Goal: Task Accomplishment & Management: Manage account settings

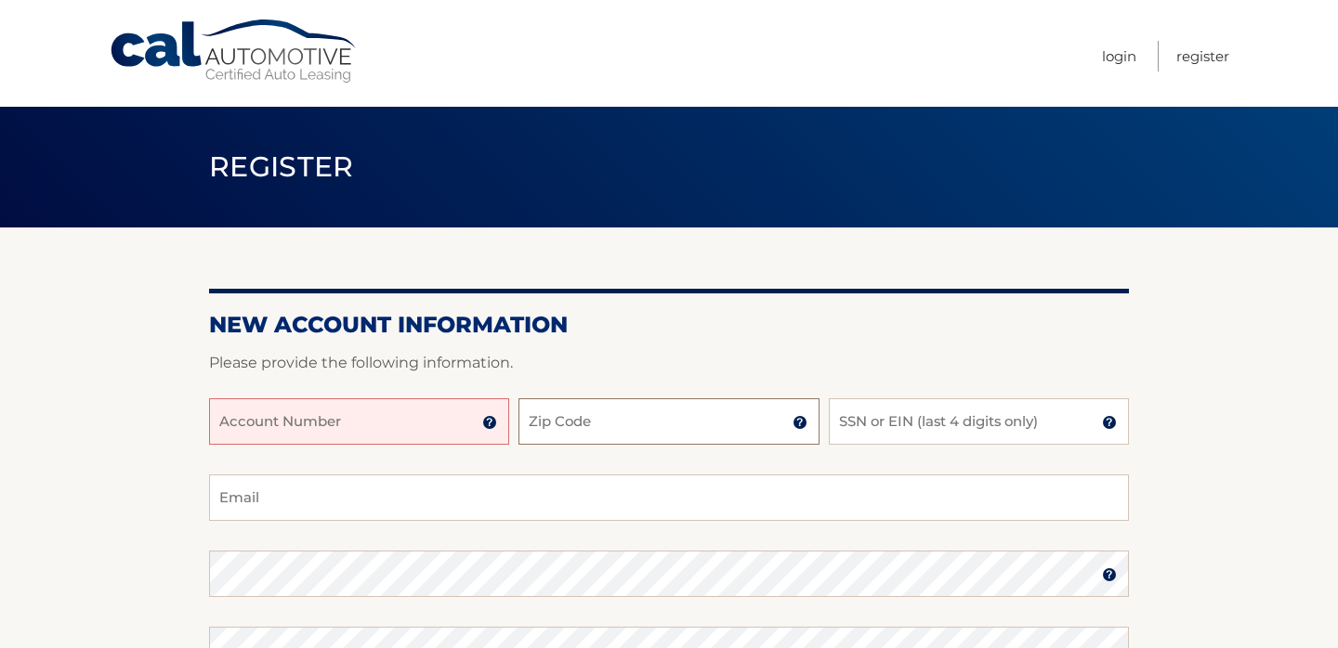
click at [575, 423] on input "Zip Code" at bounding box center [668, 421] width 300 height 46
type input "11801"
type input "bettyfeng@me.com"
click at [908, 427] on input "SSN or EIN (last 4 digits only)" at bounding box center [979, 421] width 300 height 46
click at [387, 406] on input "Account Number" at bounding box center [359, 421] width 300 height 46
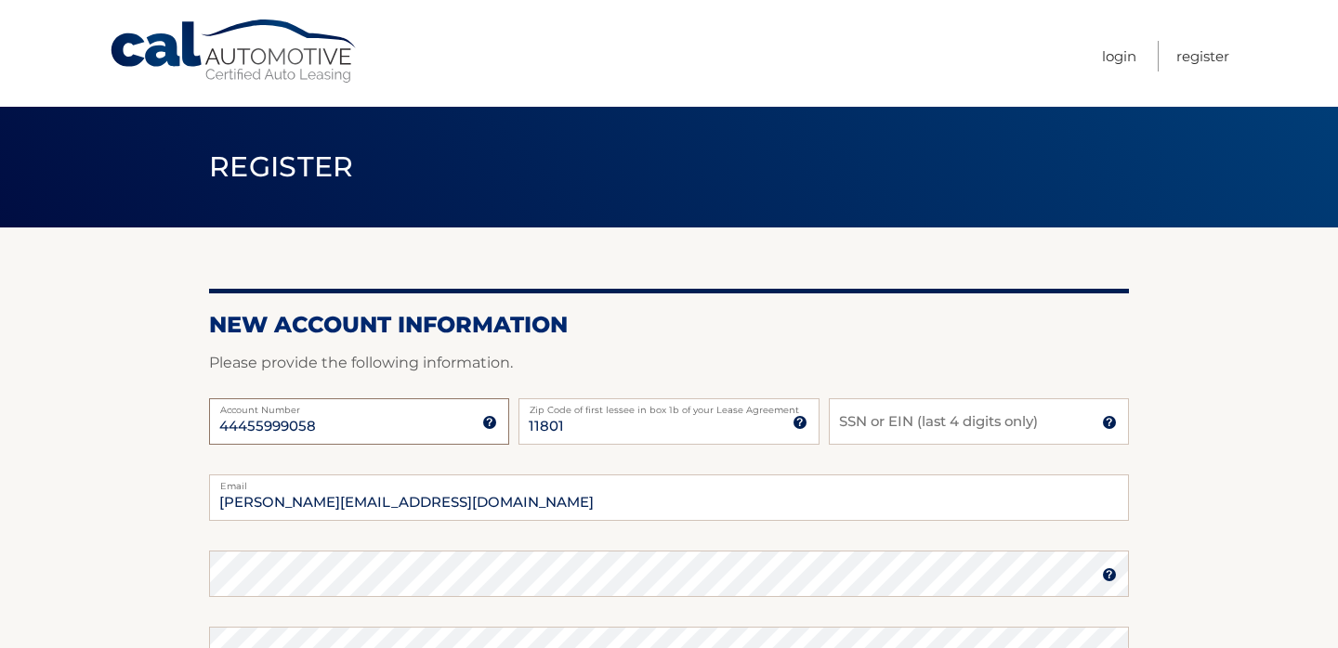
type input "44455999058"
click at [897, 423] on input "SSN or EIN (last 4 digits only)" at bounding box center [979, 421] width 300 height 46
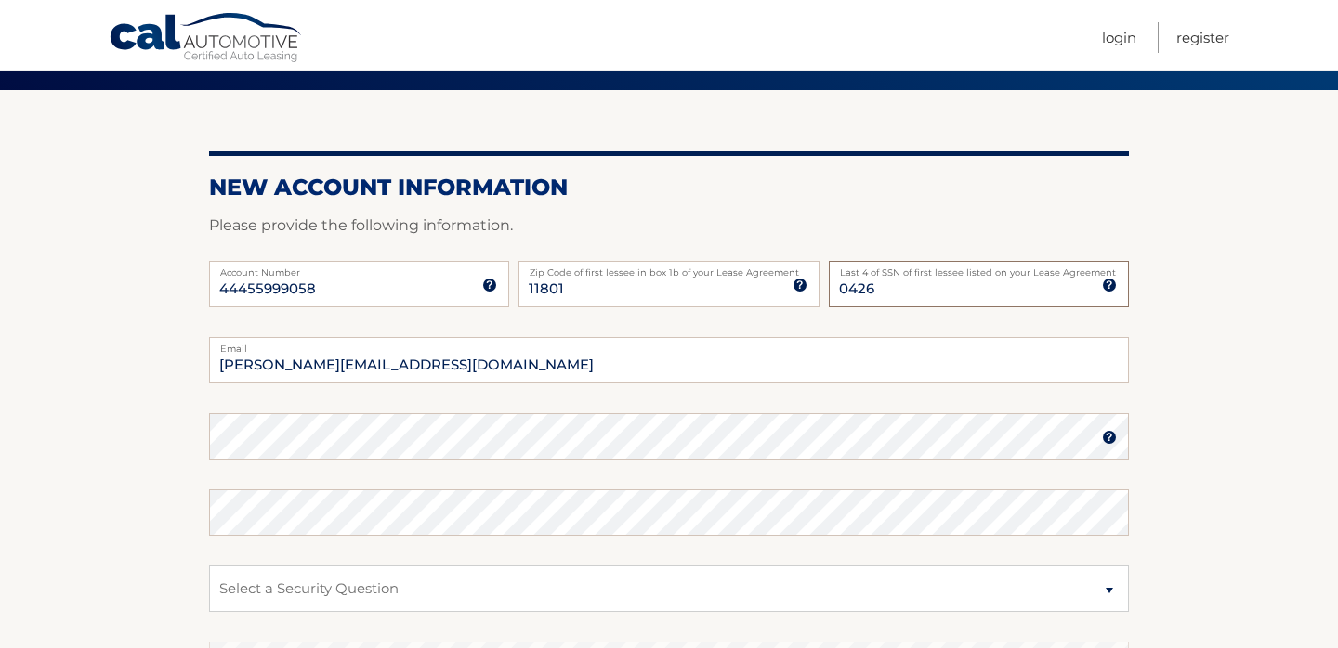
scroll to position [142, 0]
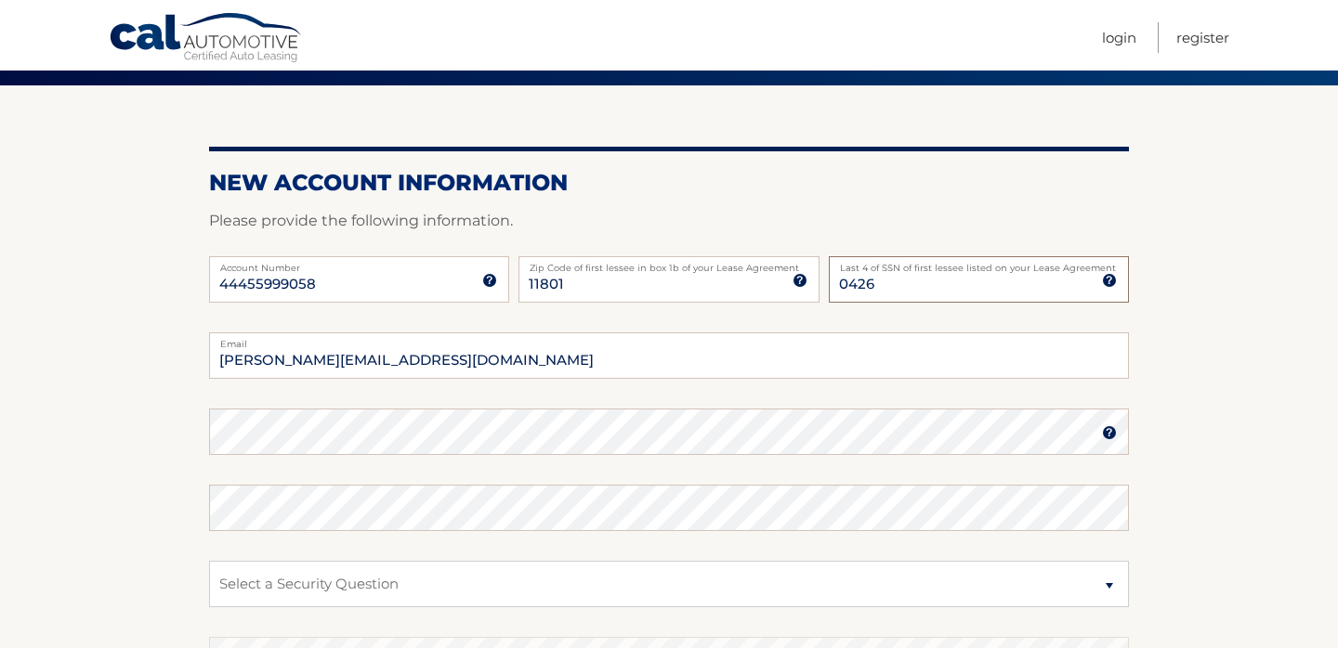
type input "0426"
click at [437, 364] on input "bettyfeng@me.com" at bounding box center [669, 356] width 920 height 46
drag, startPoint x: 415, startPoint y: 363, endPoint x: 232, endPoint y: 358, distance: 183.1
click at [232, 358] on input "bettyfeng@me.com" at bounding box center [669, 356] width 920 height 46
type input "b"
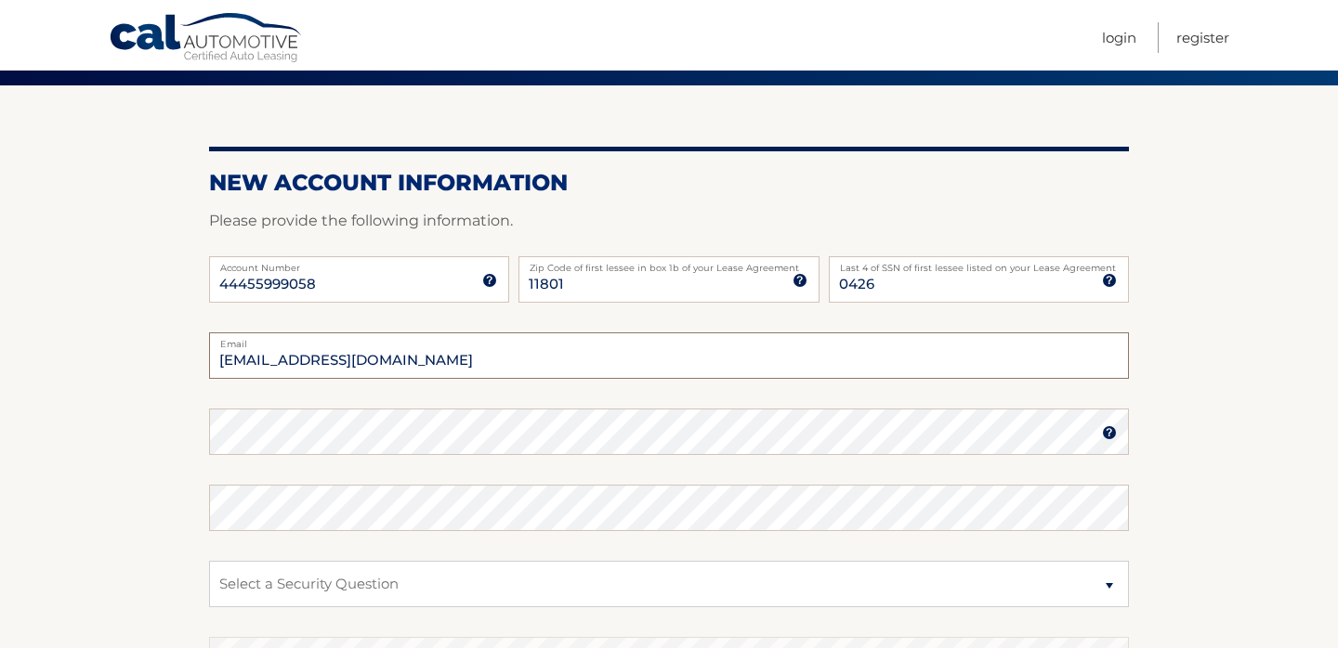
type input "fengjin@gmail.com"
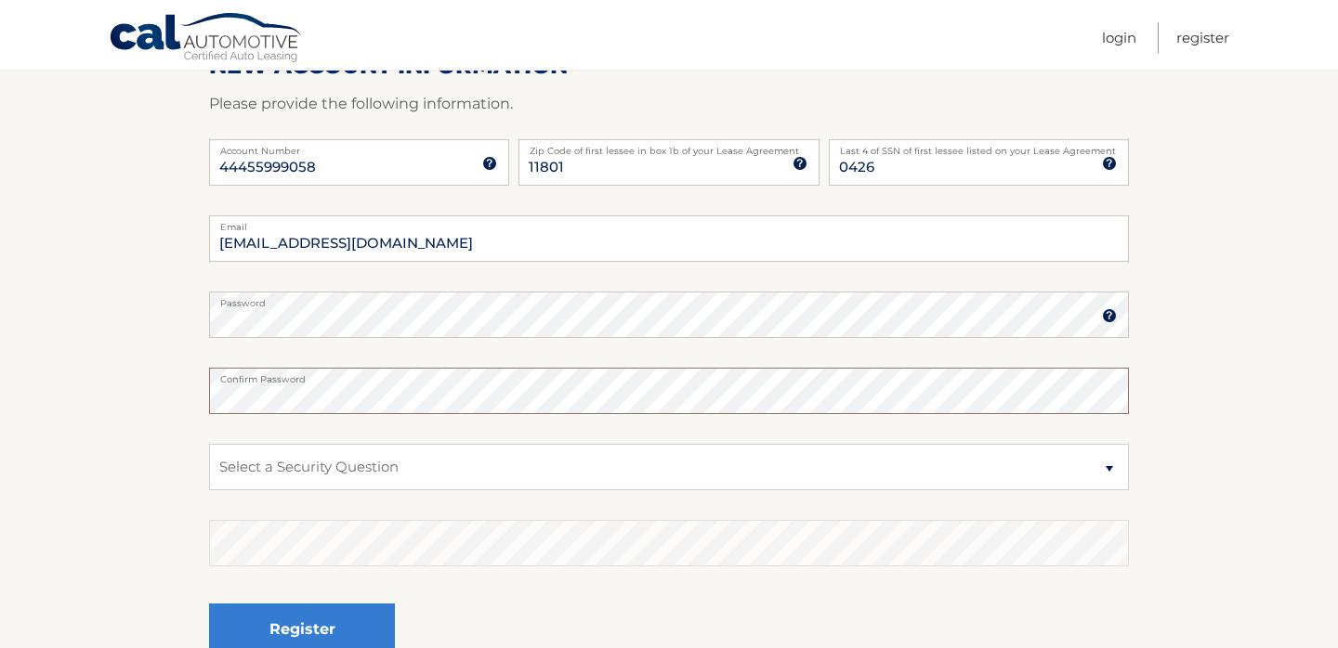
scroll to position [280, 0]
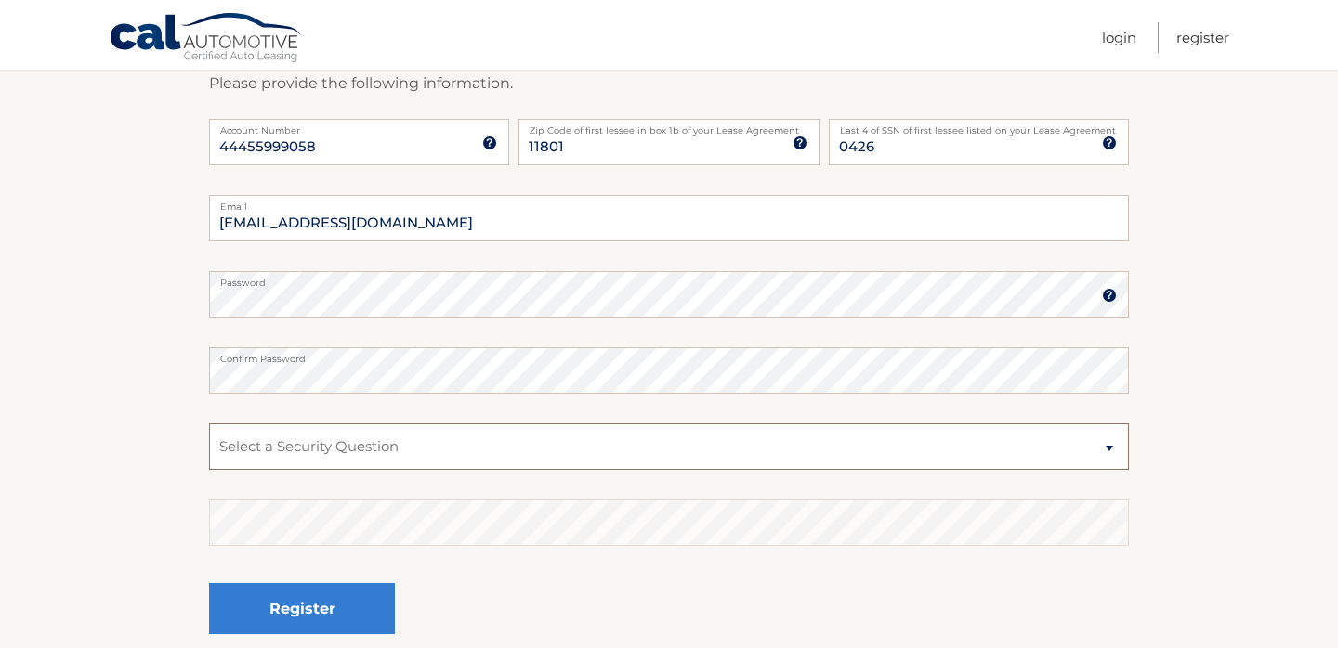
click at [373, 452] on select "Select a Security Question What was the name of your elementary school? What is…" at bounding box center [669, 447] width 920 height 46
select select "2"
click at [209, 424] on select "Select a Security Question What was the name of your elementary school? What is…" at bounding box center [669, 447] width 920 height 46
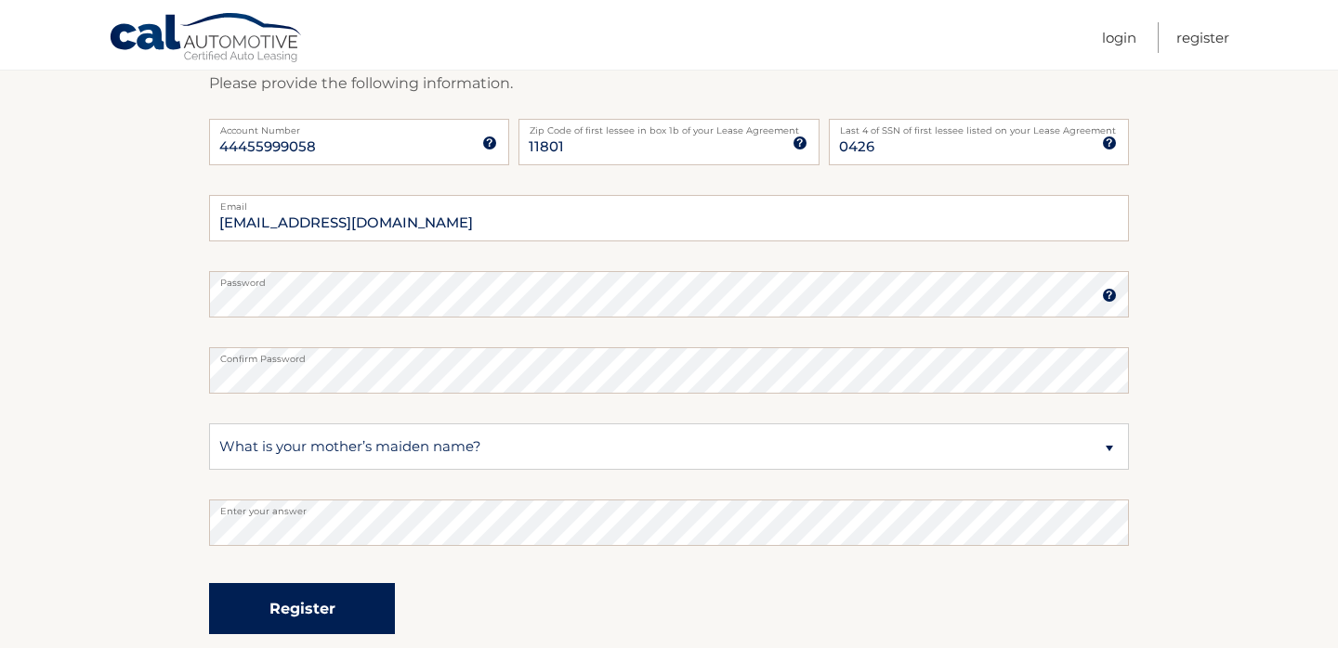
click at [357, 605] on button "Register" at bounding box center [302, 608] width 186 height 51
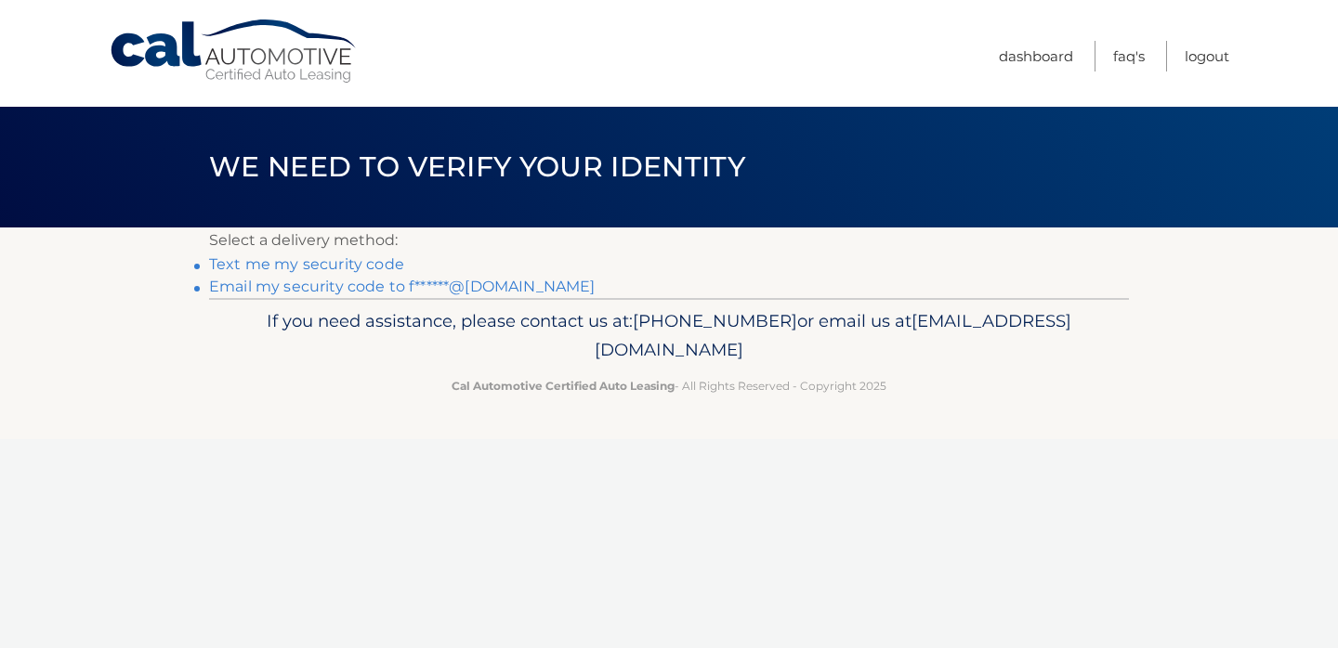
click at [338, 268] on link "Text me my security code" at bounding box center [306, 264] width 195 height 18
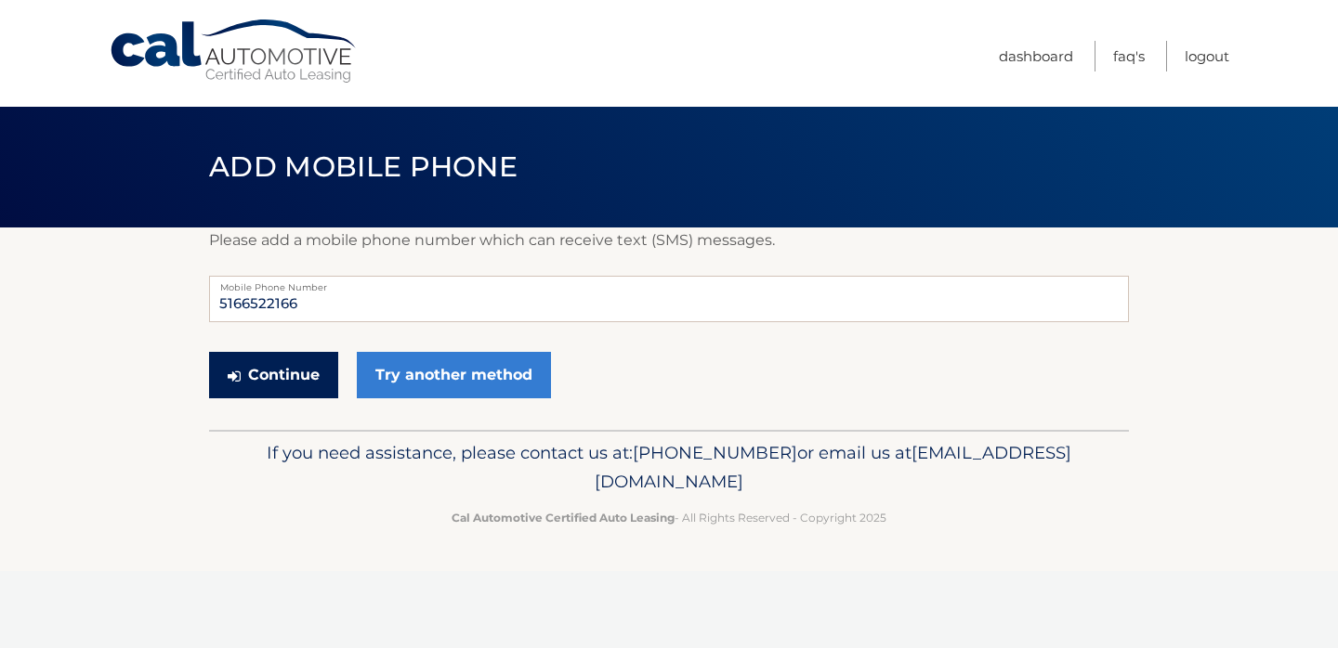
click at [279, 382] on button "Continue" at bounding box center [273, 375] width 129 height 46
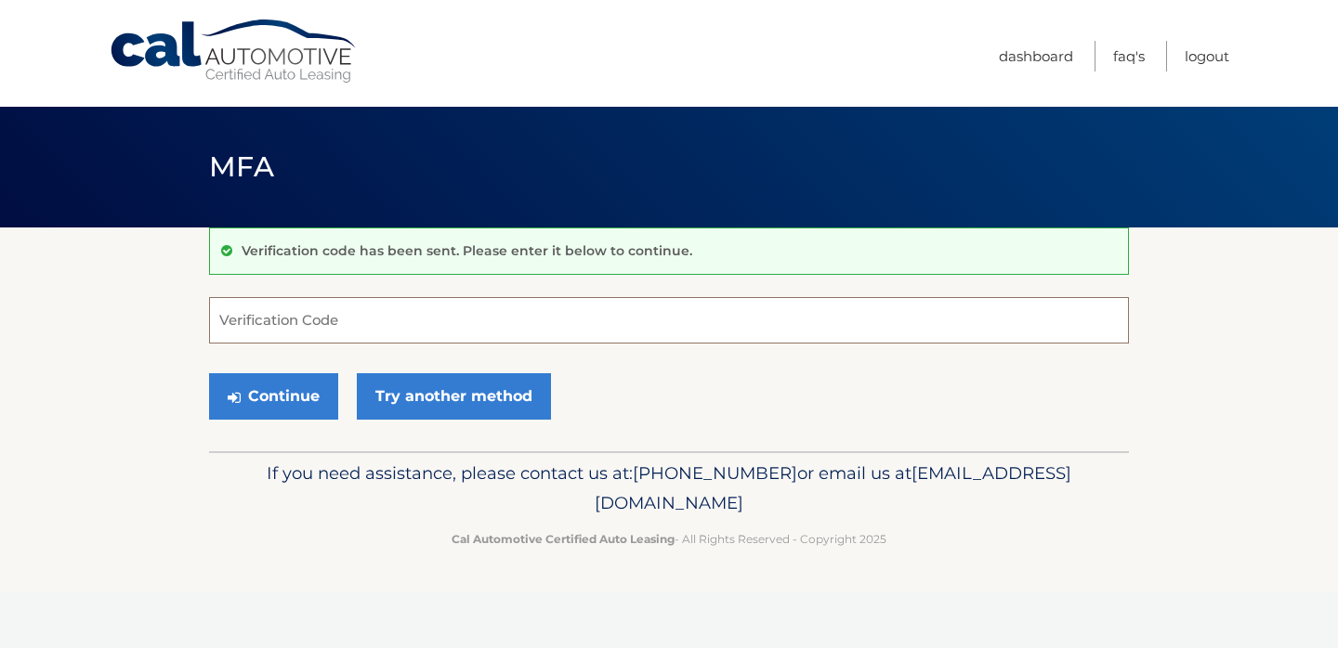
click at [298, 315] on input "Verification Code" at bounding box center [669, 320] width 920 height 46
type input "653737"
click at [269, 379] on button "Continue" at bounding box center [273, 396] width 129 height 46
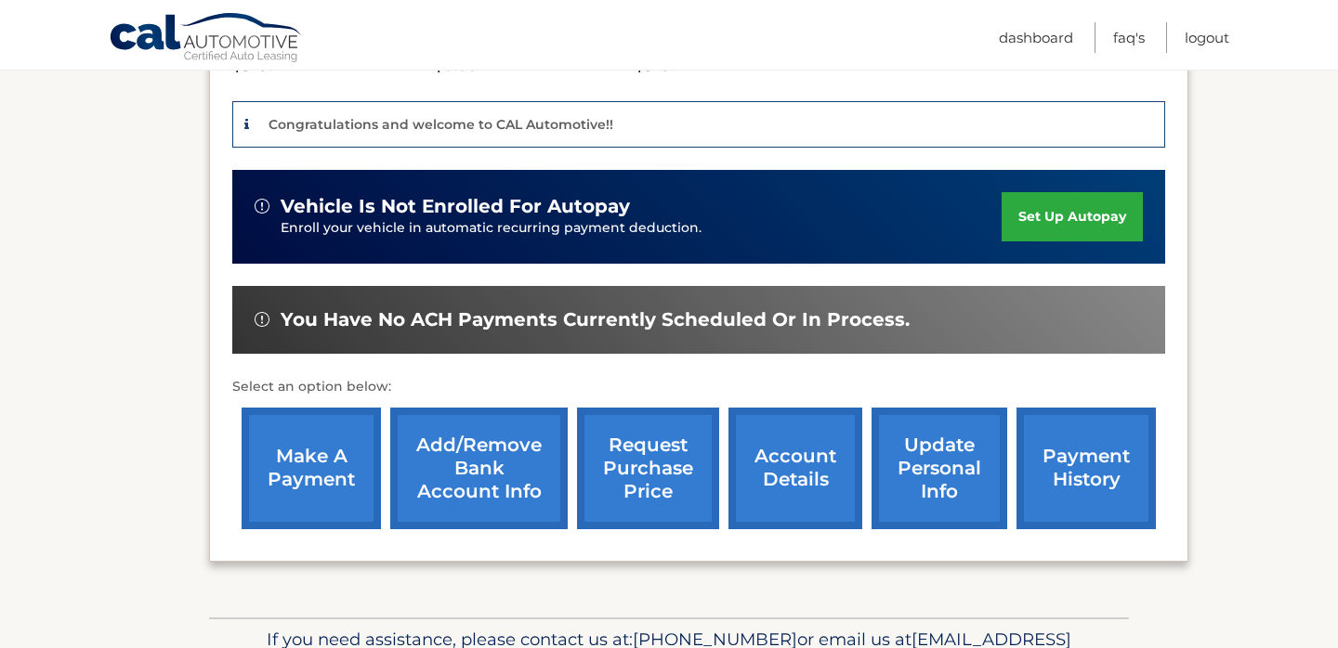
scroll to position [438, 0]
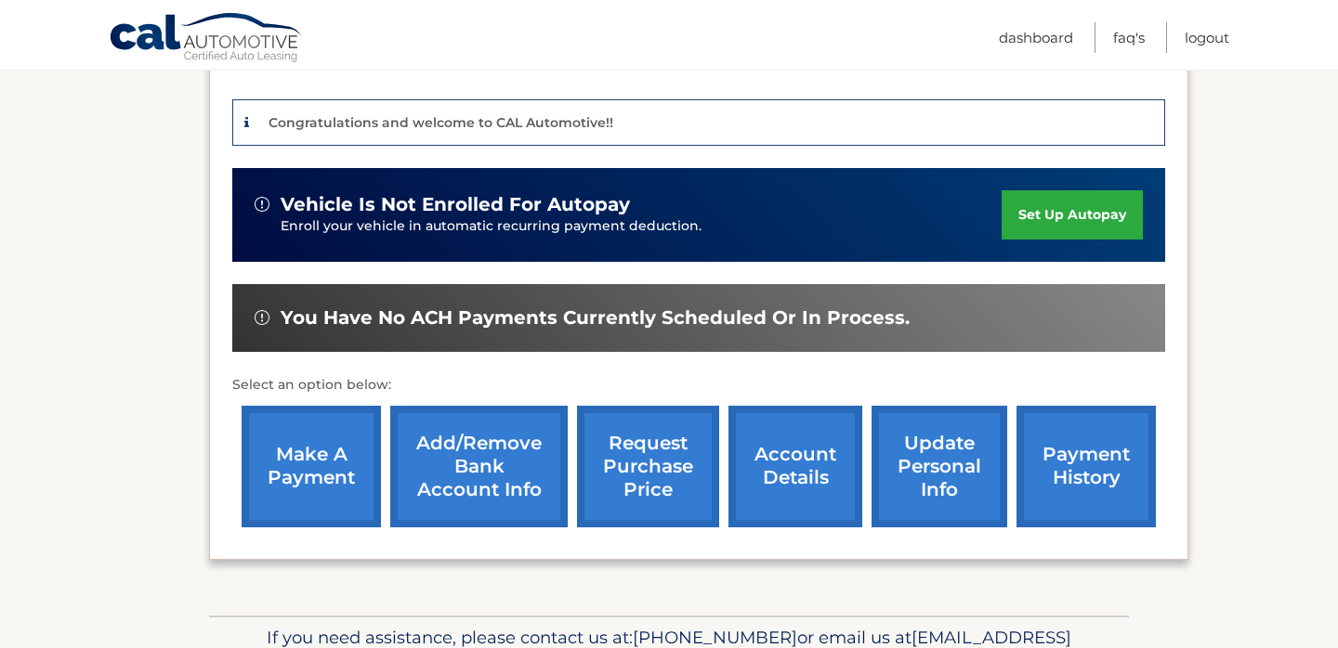
click at [804, 479] on link "account details" at bounding box center [795, 467] width 134 height 122
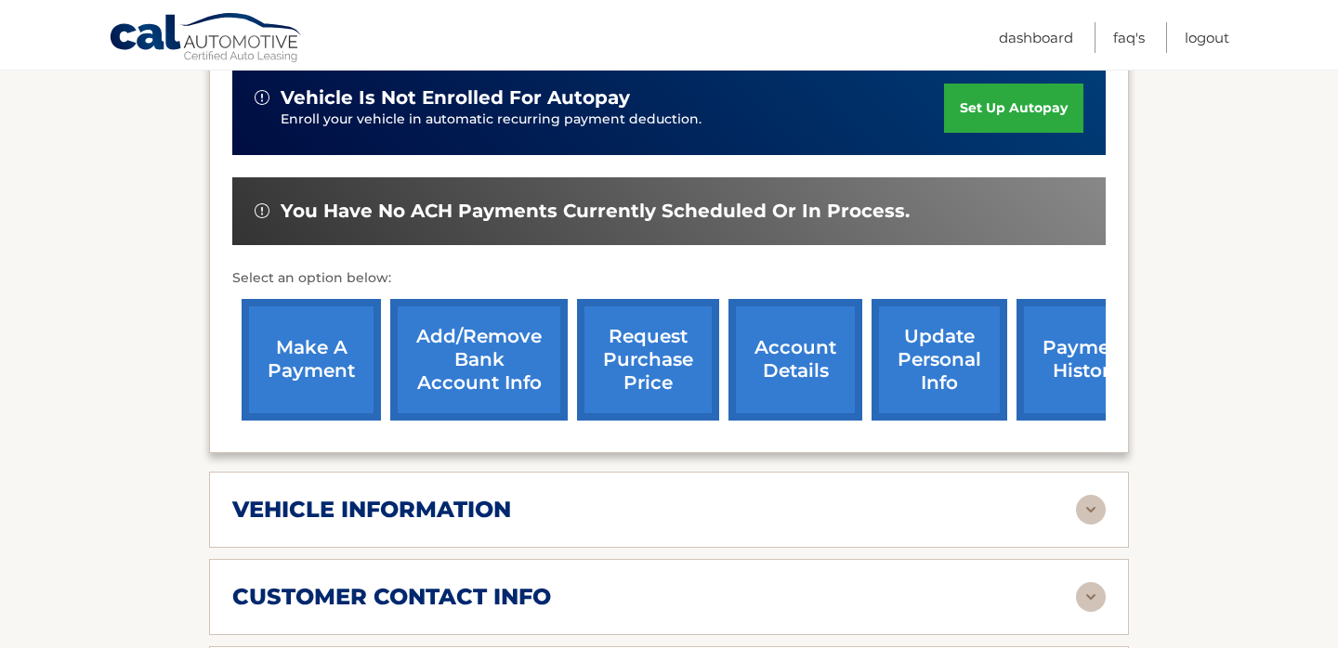
scroll to position [519, 0]
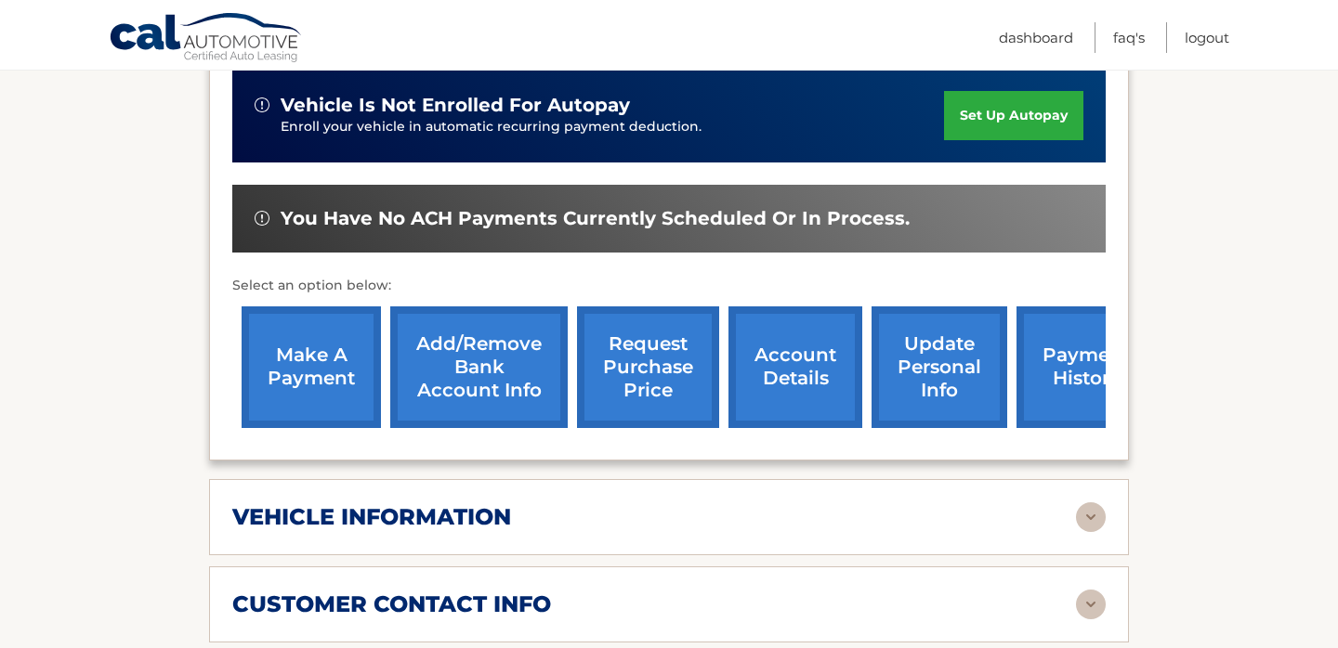
click at [809, 341] on link "account details" at bounding box center [795, 368] width 134 height 122
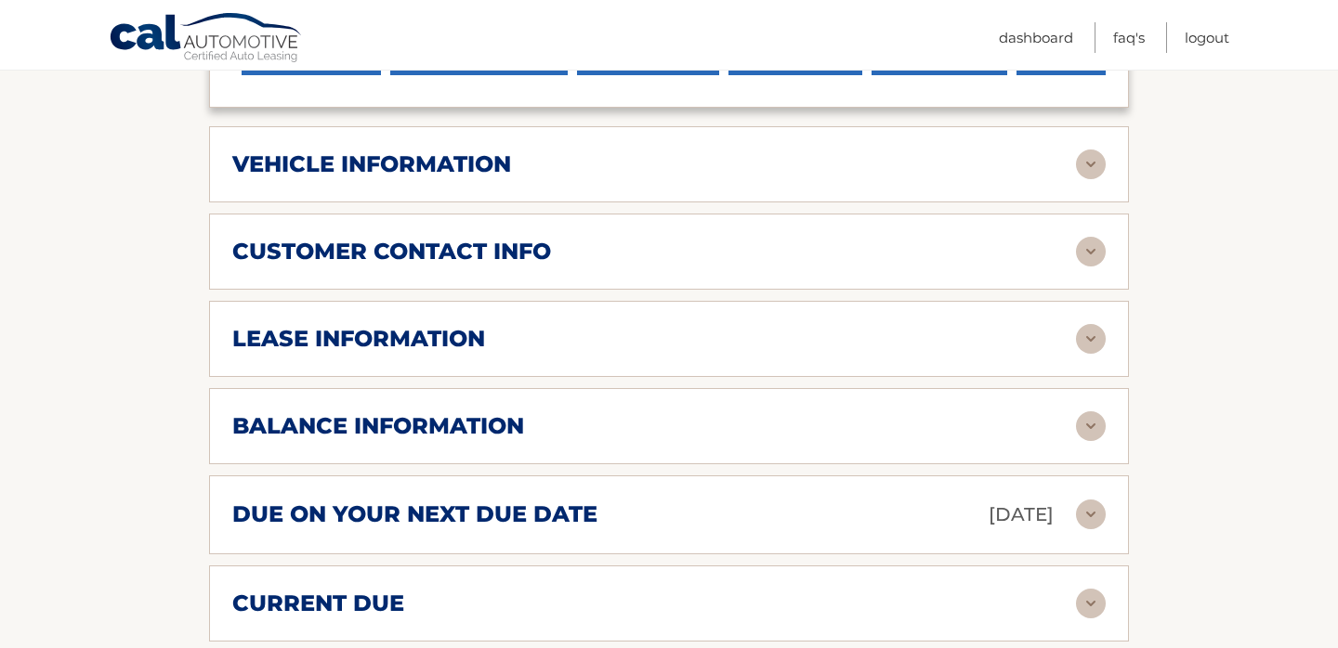
scroll to position [879, 0]
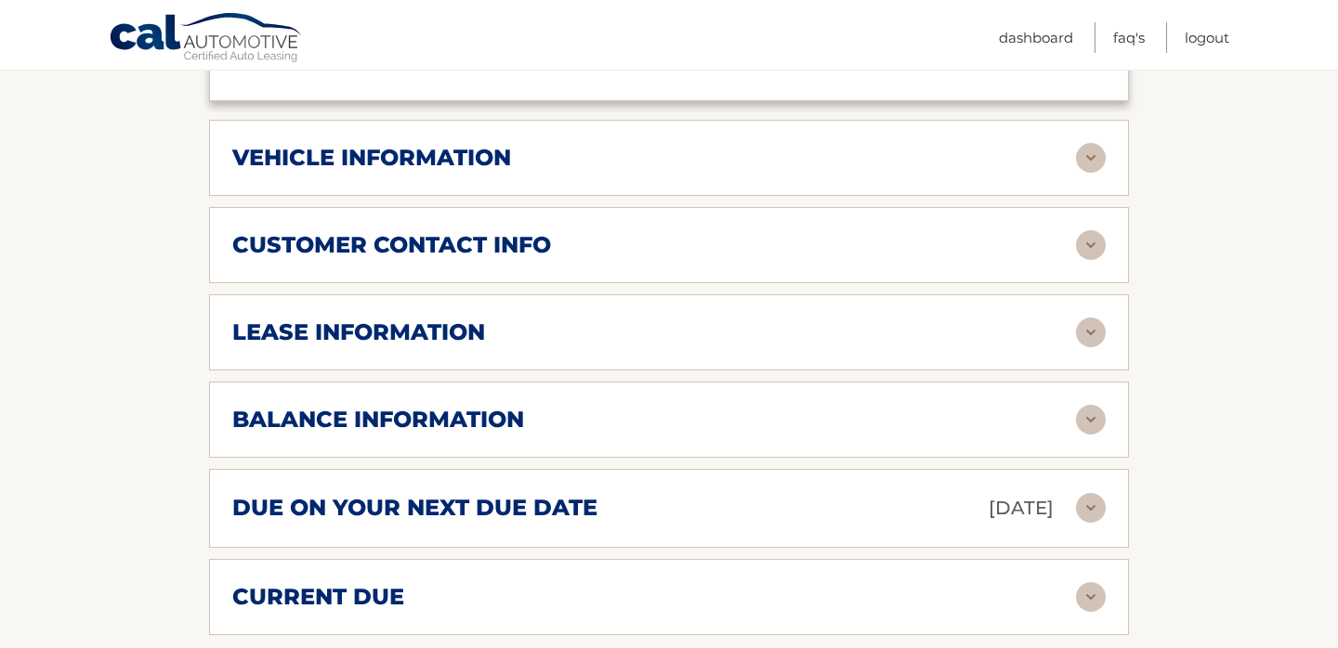
click at [394, 319] on h2 "lease information" at bounding box center [358, 333] width 253 height 28
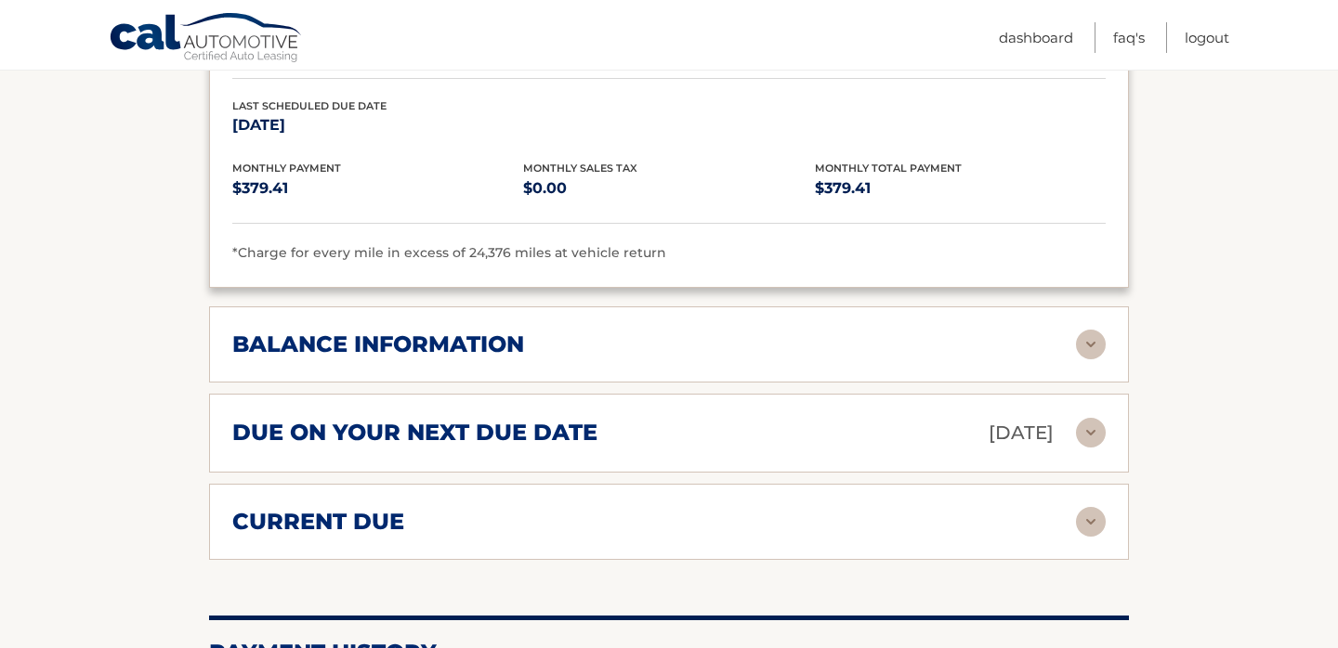
scroll to position [1308, 0]
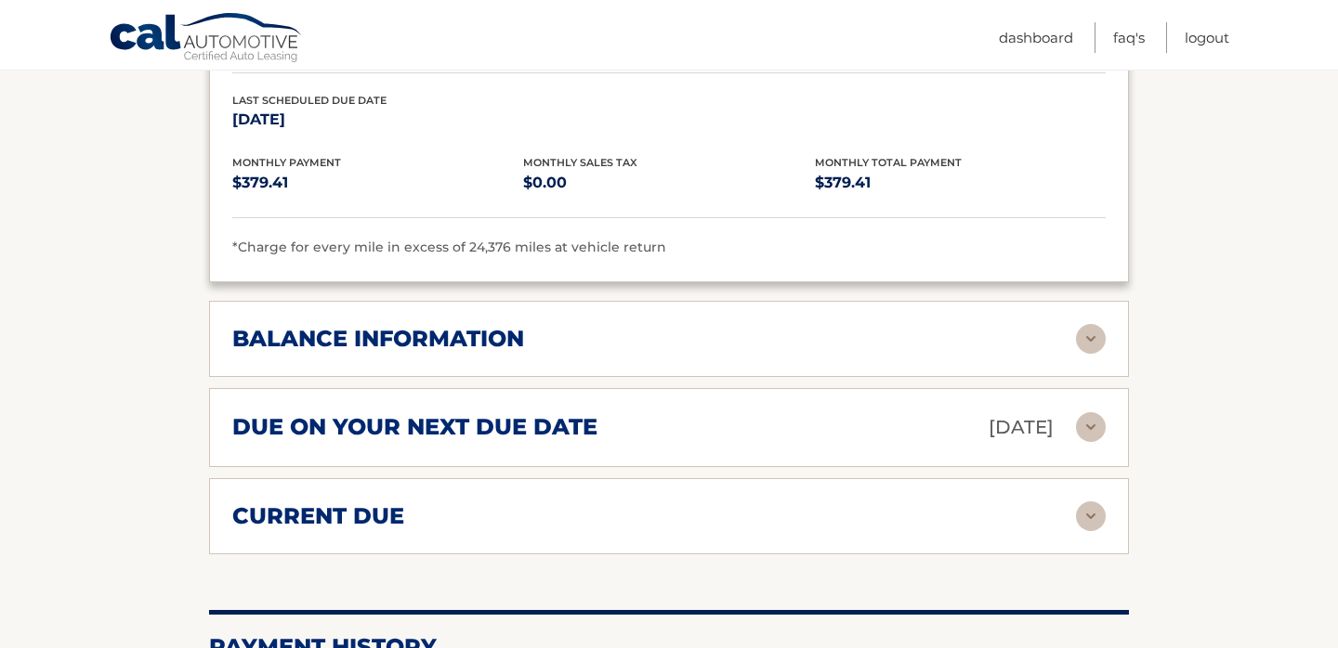
click at [424, 325] on h2 "balance information" at bounding box center [378, 339] width 292 height 28
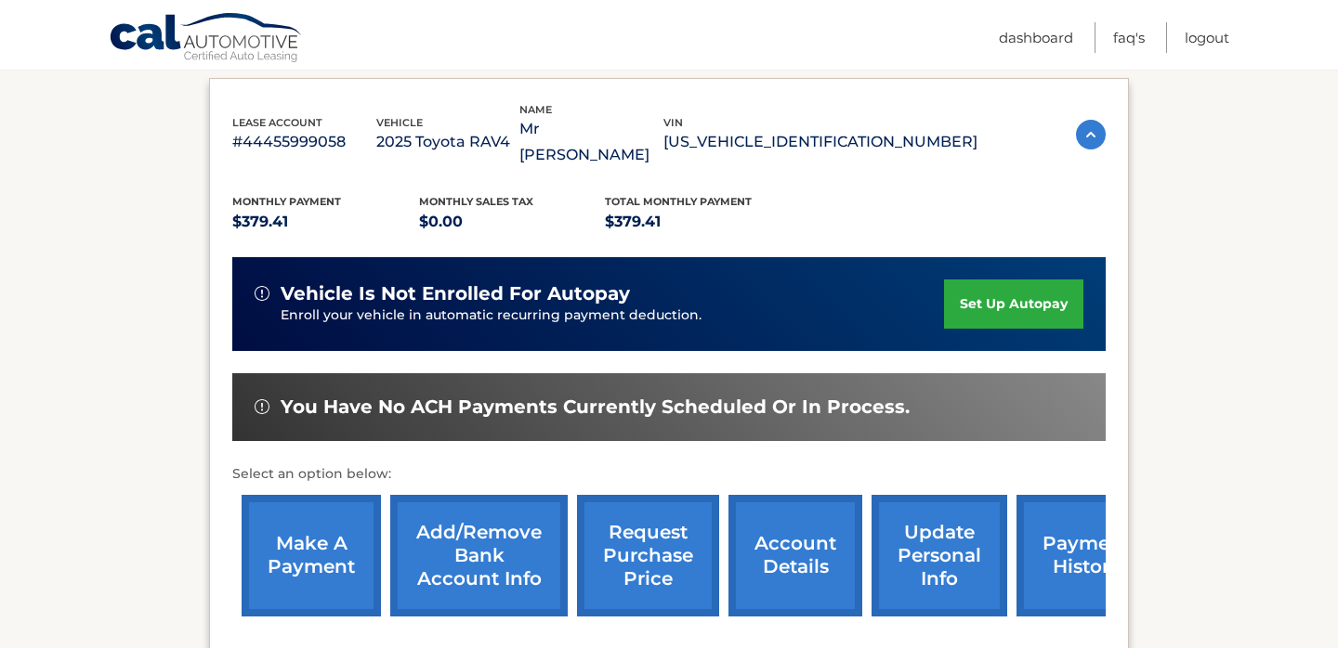
scroll to position [0, 0]
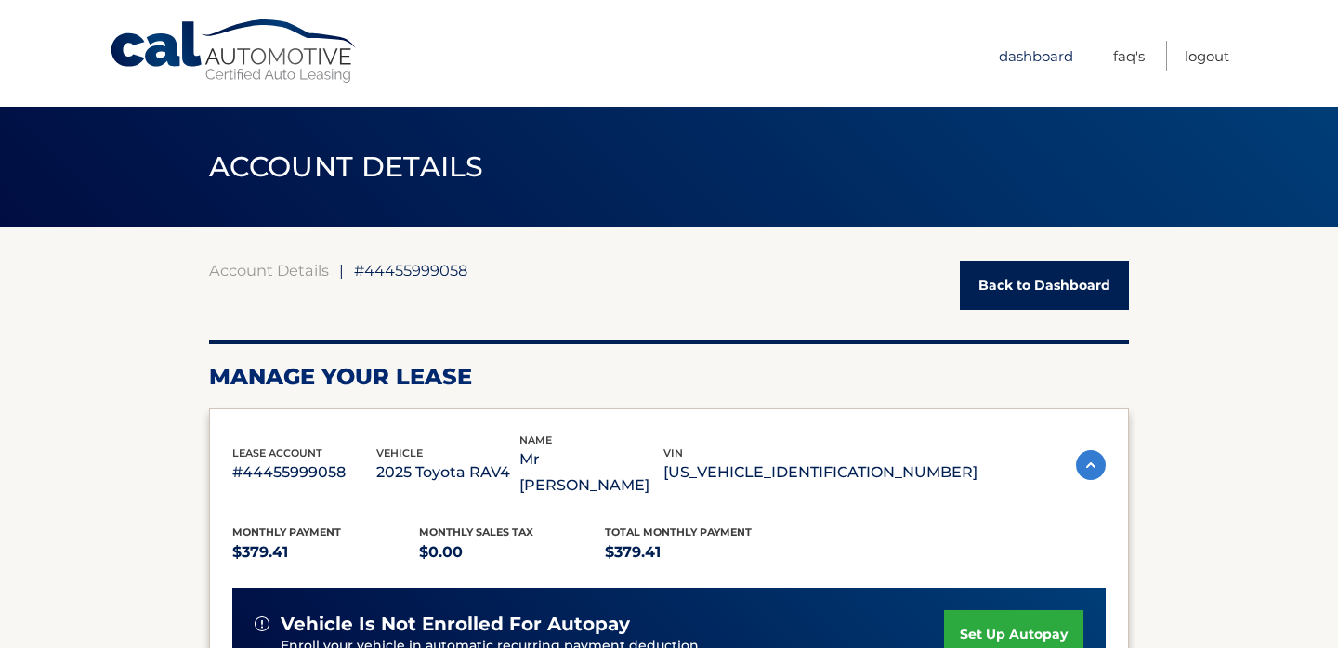
click at [1044, 59] on link "Dashboard" at bounding box center [1036, 56] width 74 height 31
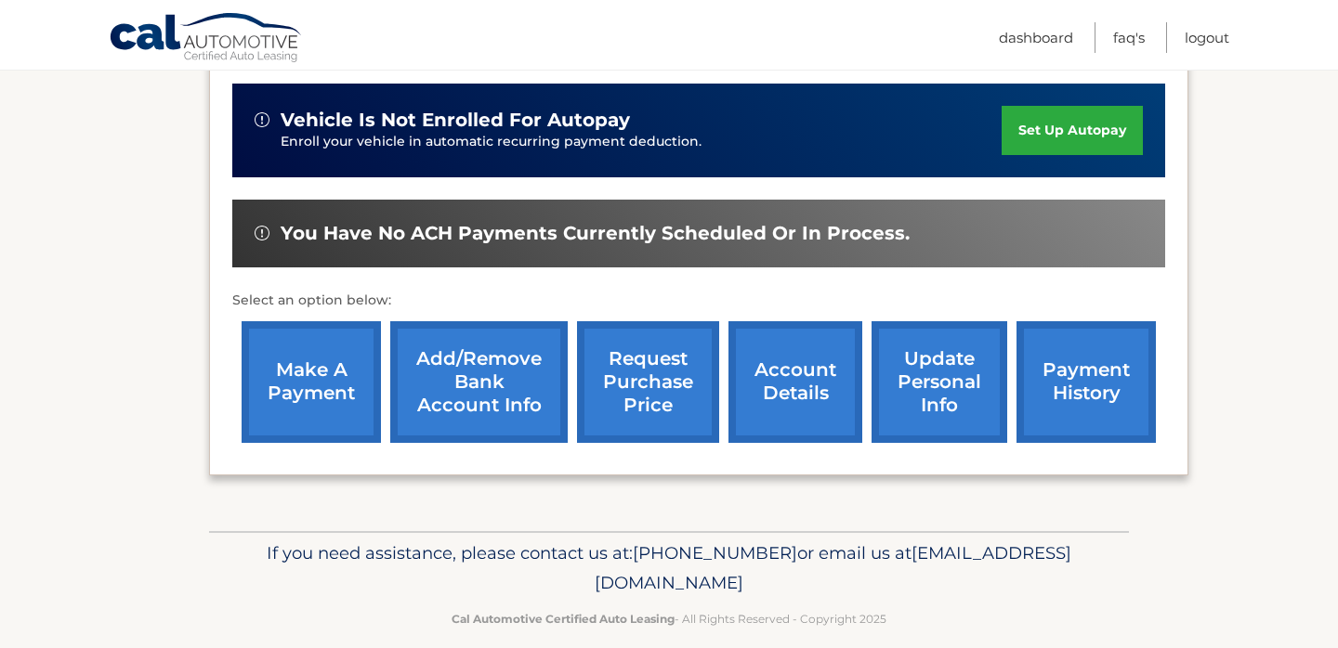
scroll to position [545, 0]
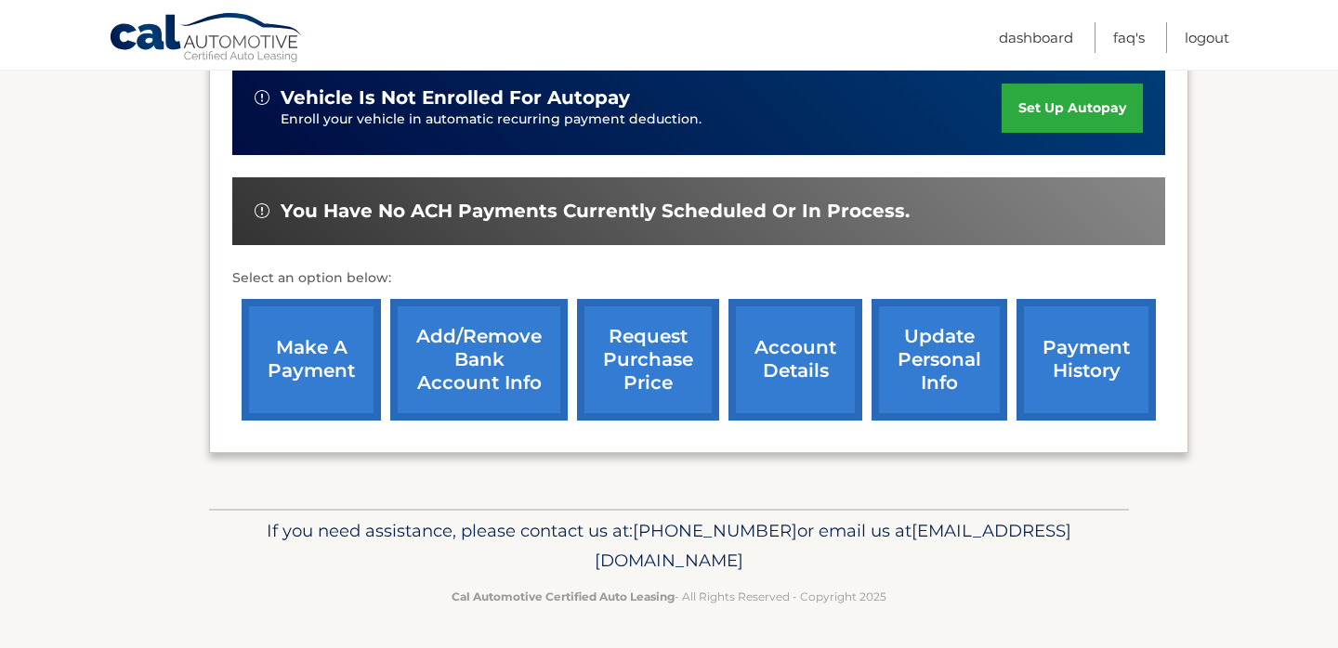
click at [803, 369] on link "account details" at bounding box center [795, 360] width 134 height 122
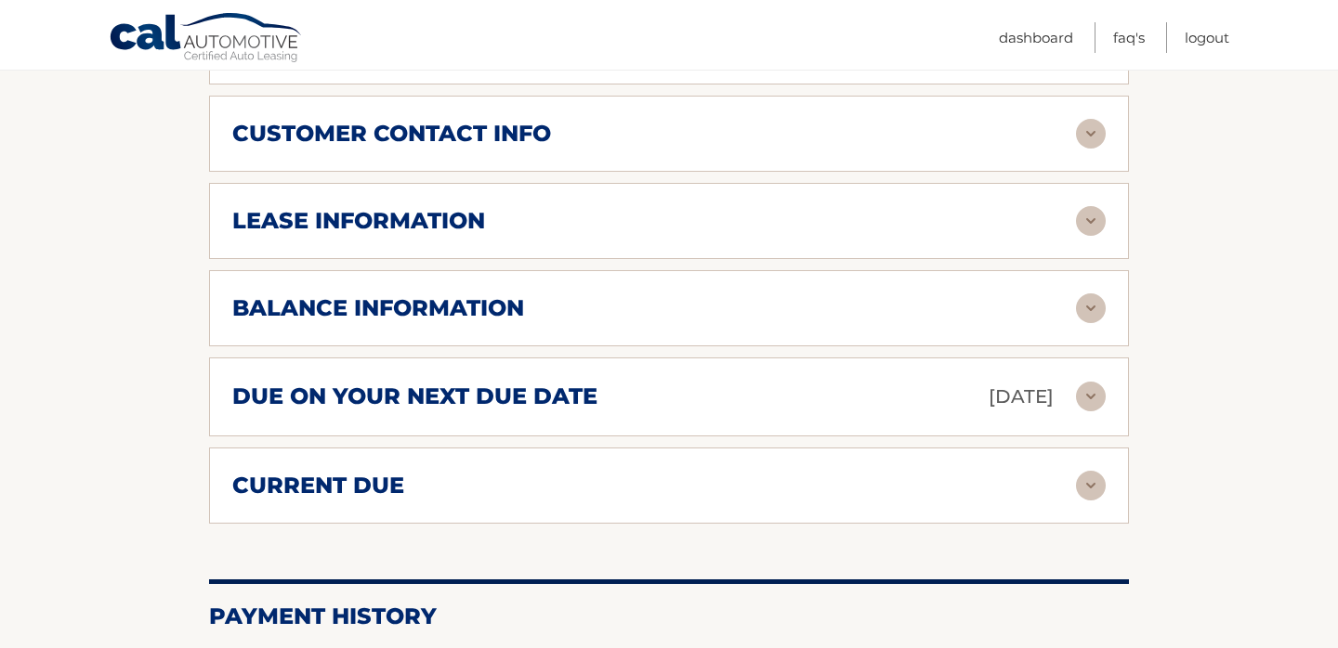
scroll to position [1014, 0]
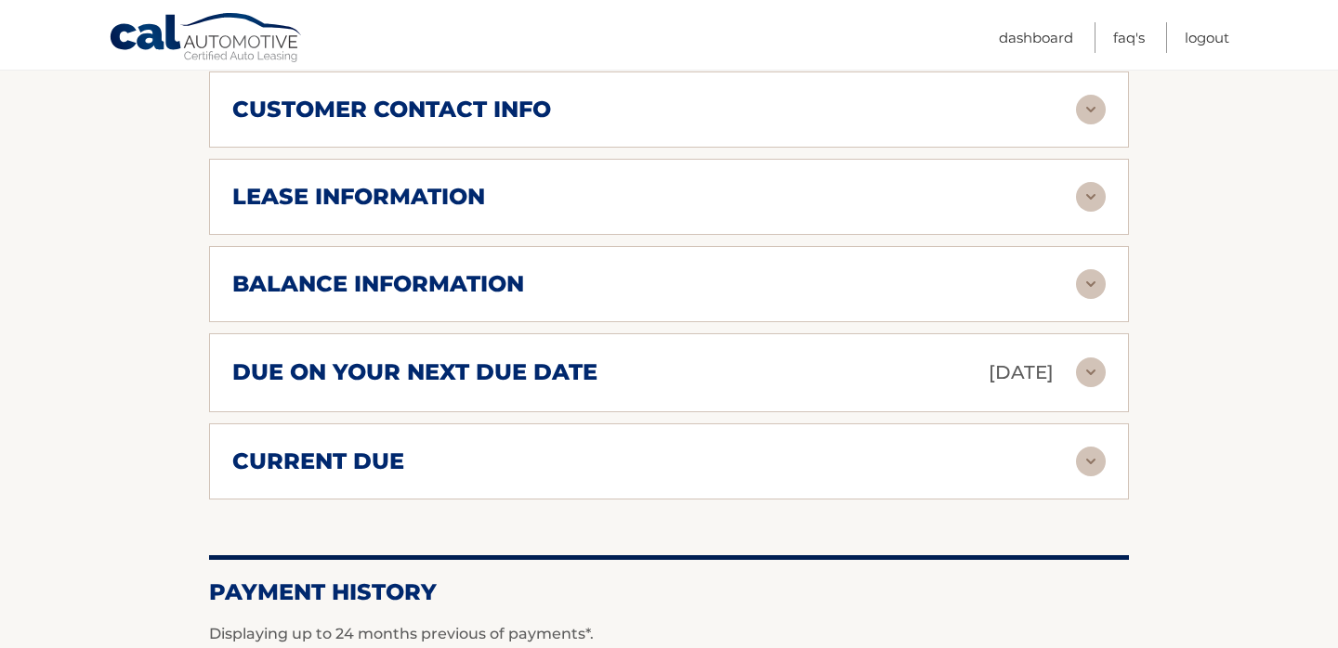
click at [767, 269] on div "balance information" at bounding box center [668, 284] width 873 height 30
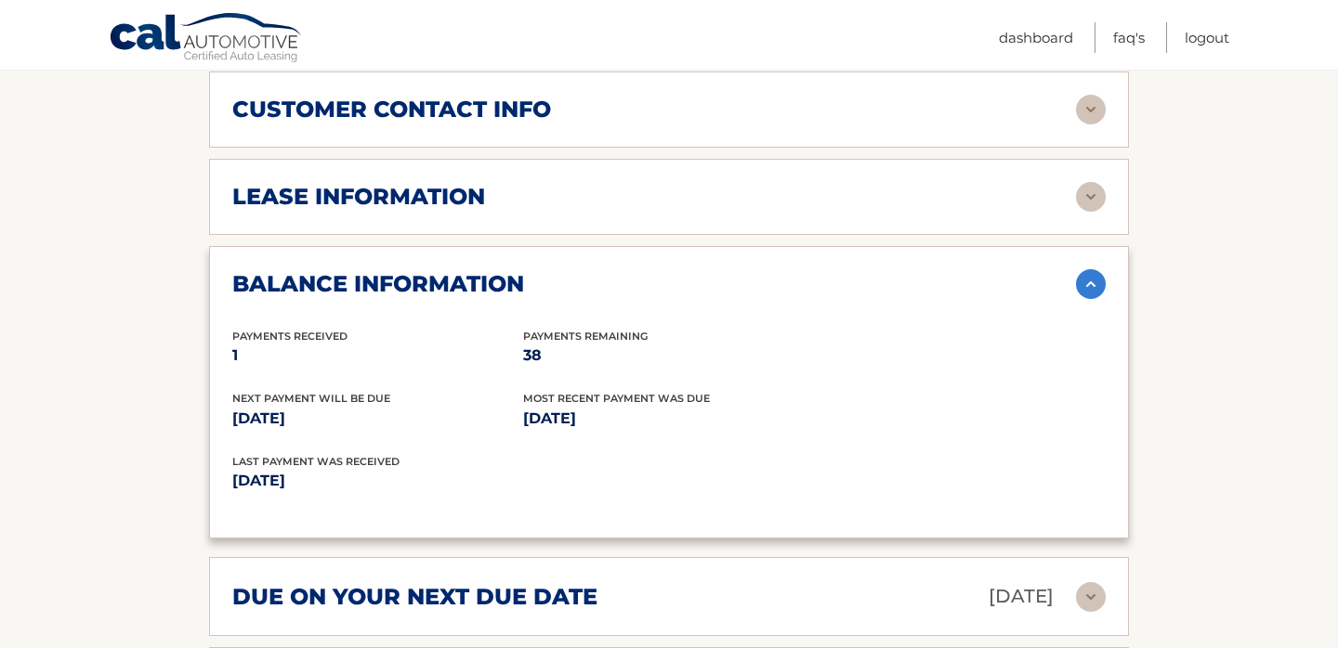
click at [697, 183] on div "lease information" at bounding box center [653, 197] width 843 height 28
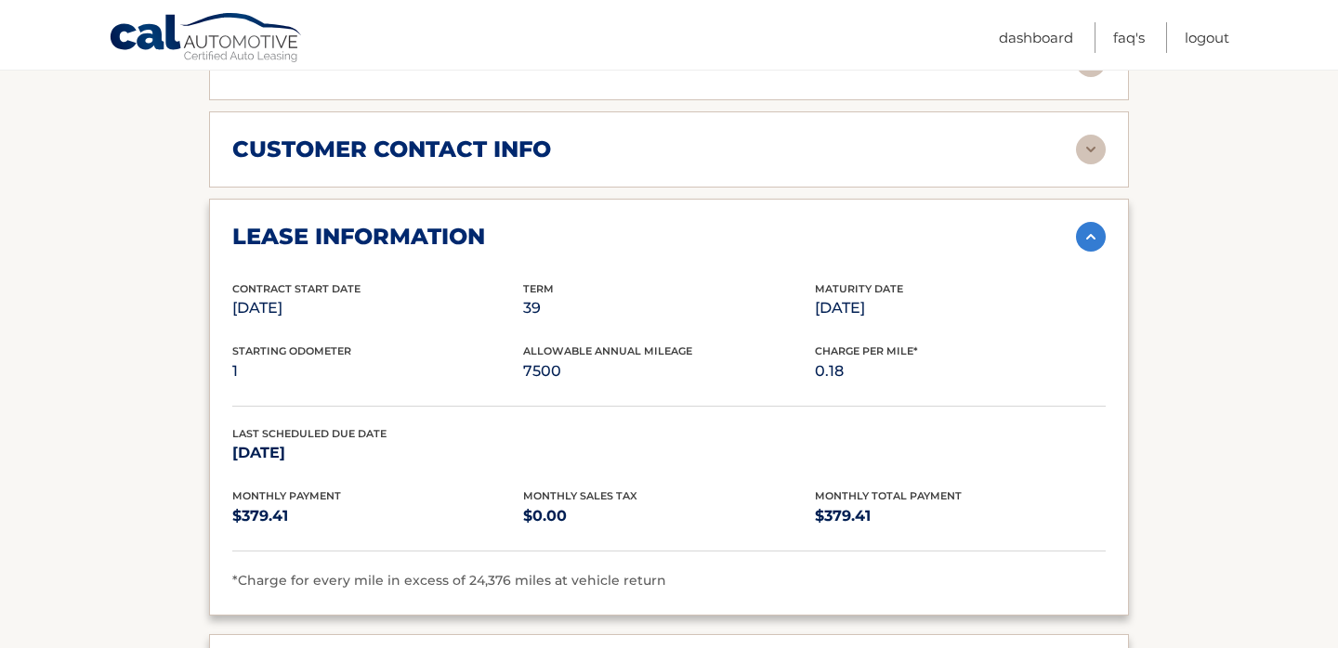
scroll to position [962, 0]
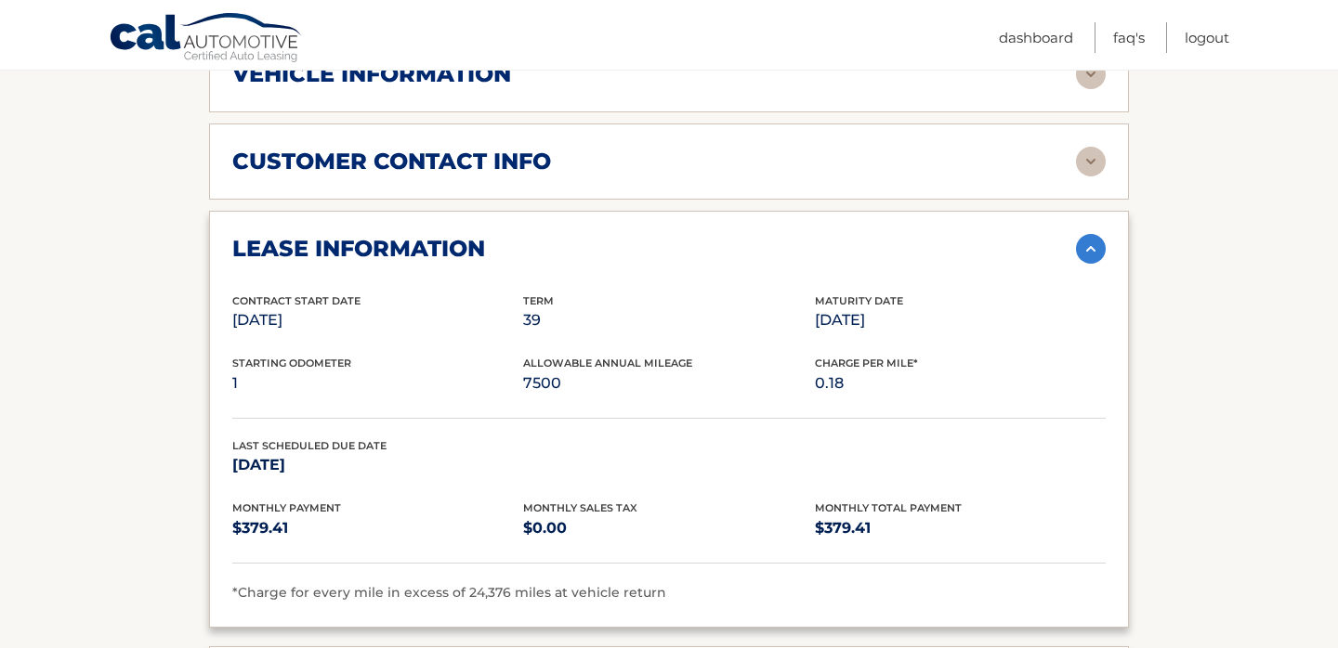
click at [646, 154] on div "customer contact info full name Mr JING FENG street address 56 CHESTNUT ST city…" at bounding box center [669, 162] width 920 height 76
click at [534, 148] on h2 "customer contact info" at bounding box center [391, 162] width 319 height 28
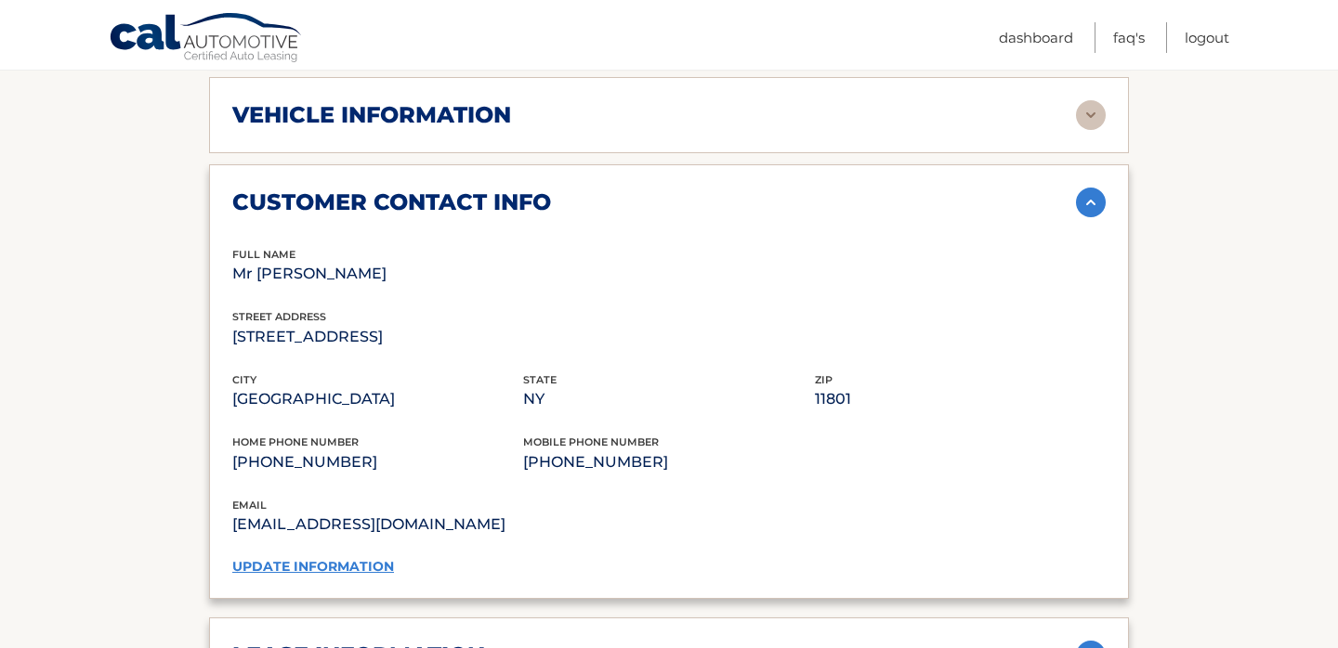
scroll to position [878, 0]
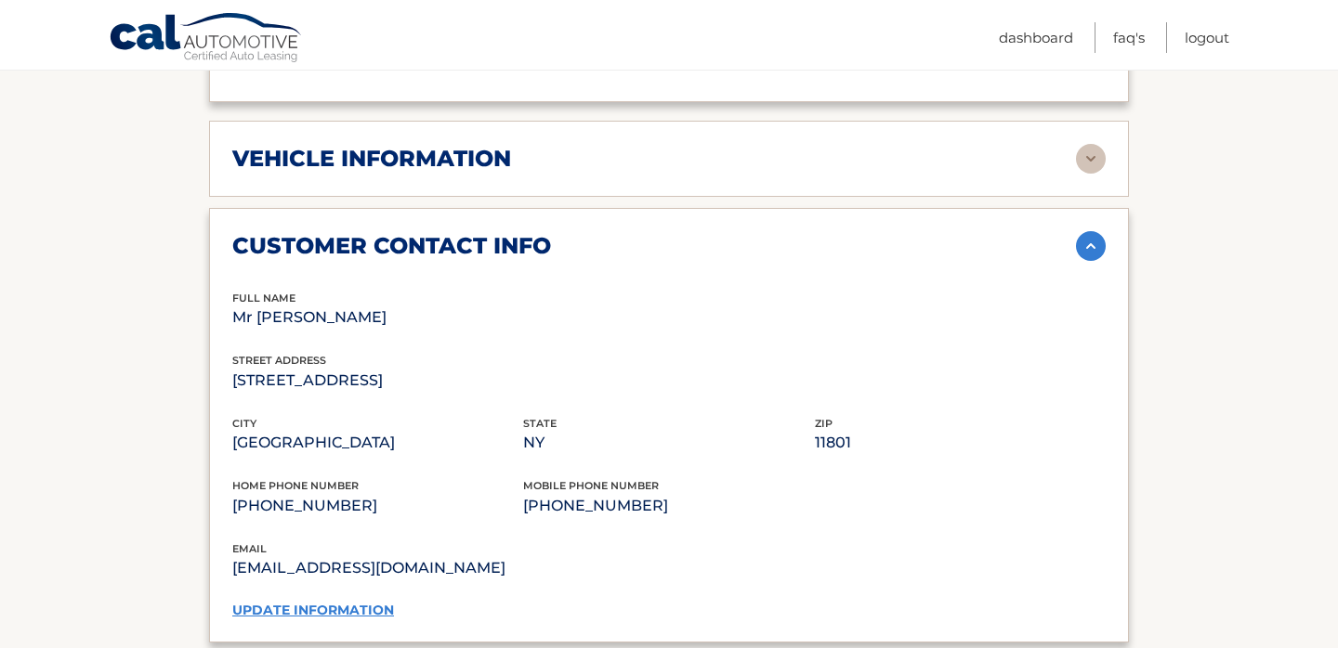
click at [526, 145] on div "vehicle information" at bounding box center [653, 159] width 843 height 28
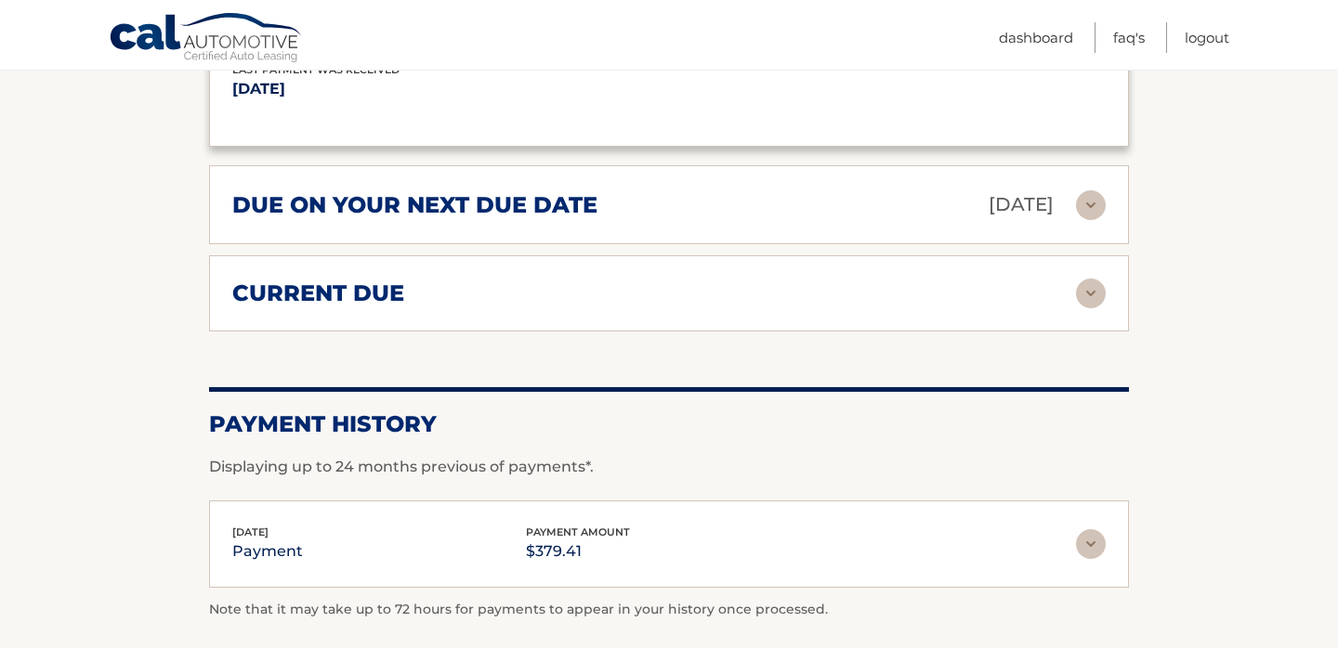
scroll to position [2634, 0]
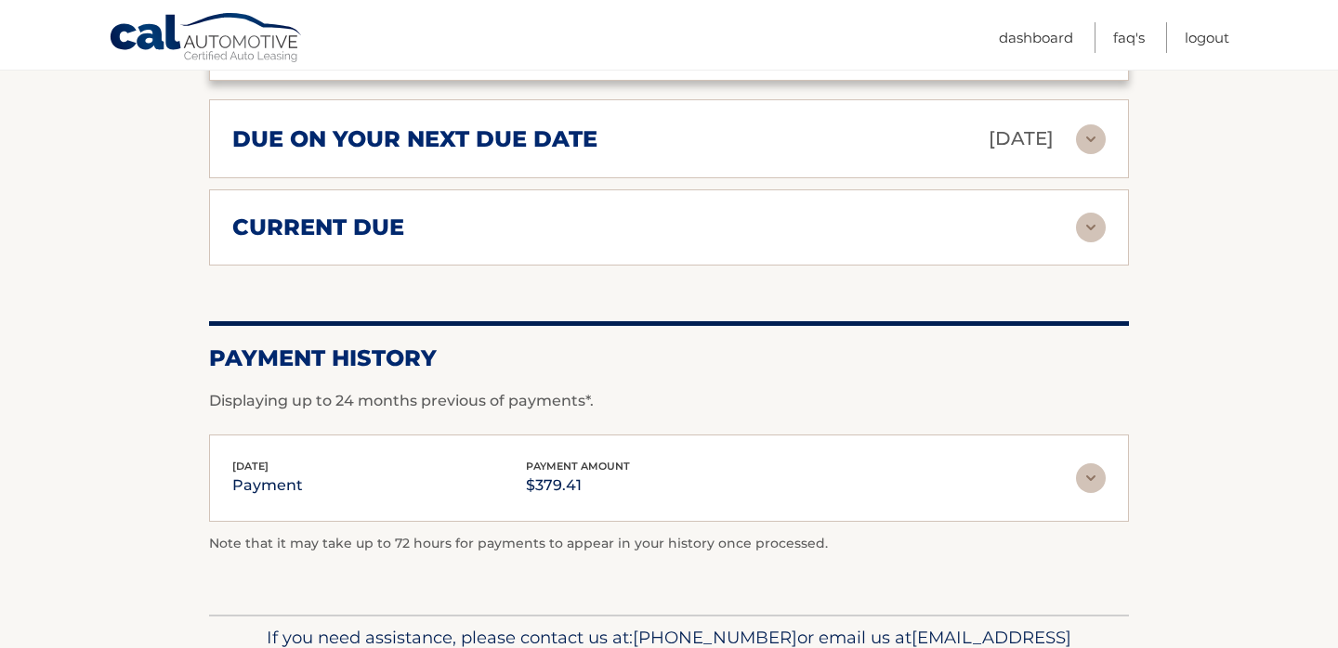
click at [361, 214] on h2 "current due" at bounding box center [318, 228] width 172 height 28
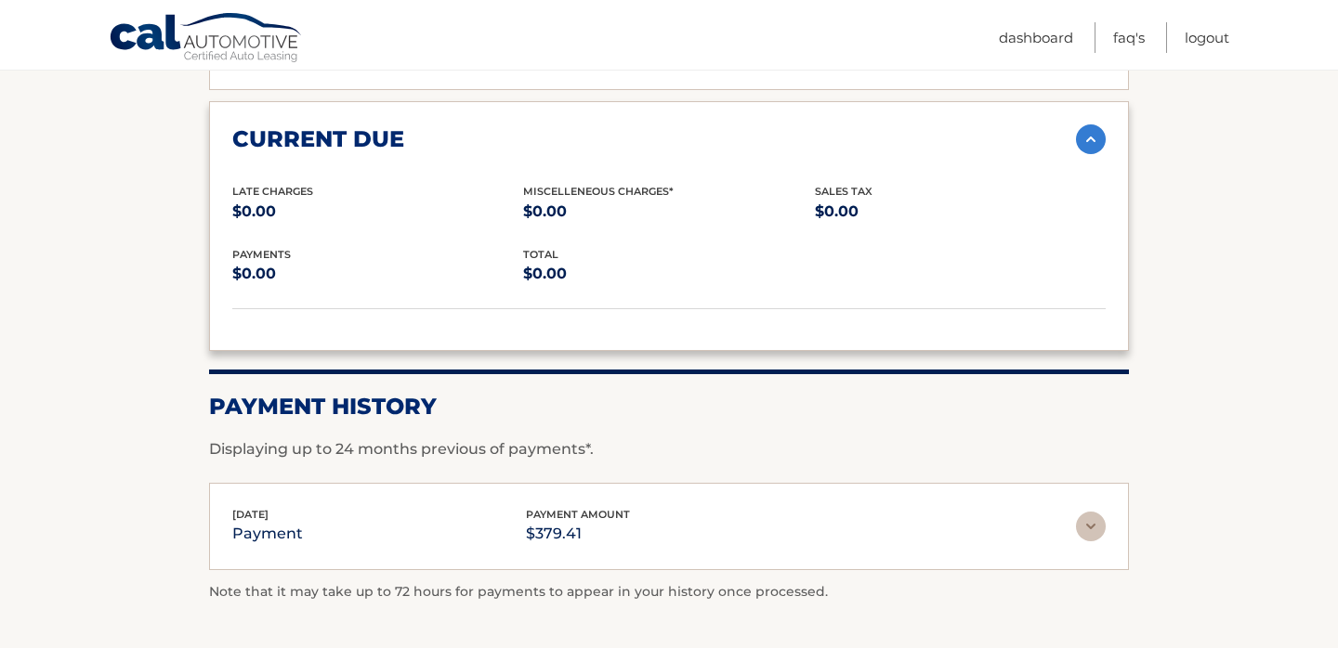
scroll to position [2841, 0]
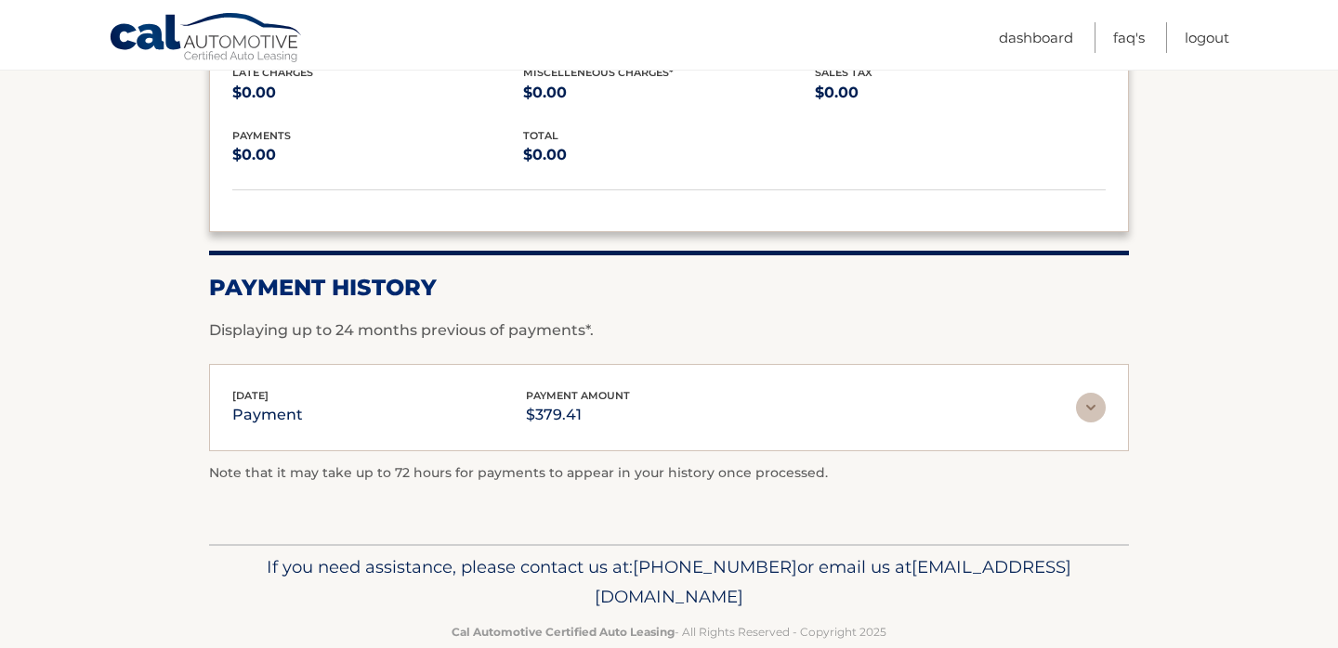
click at [786, 387] on div "Aug 12, 2025 payment payment amount $379.41" at bounding box center [653, 408] width 843 height 42
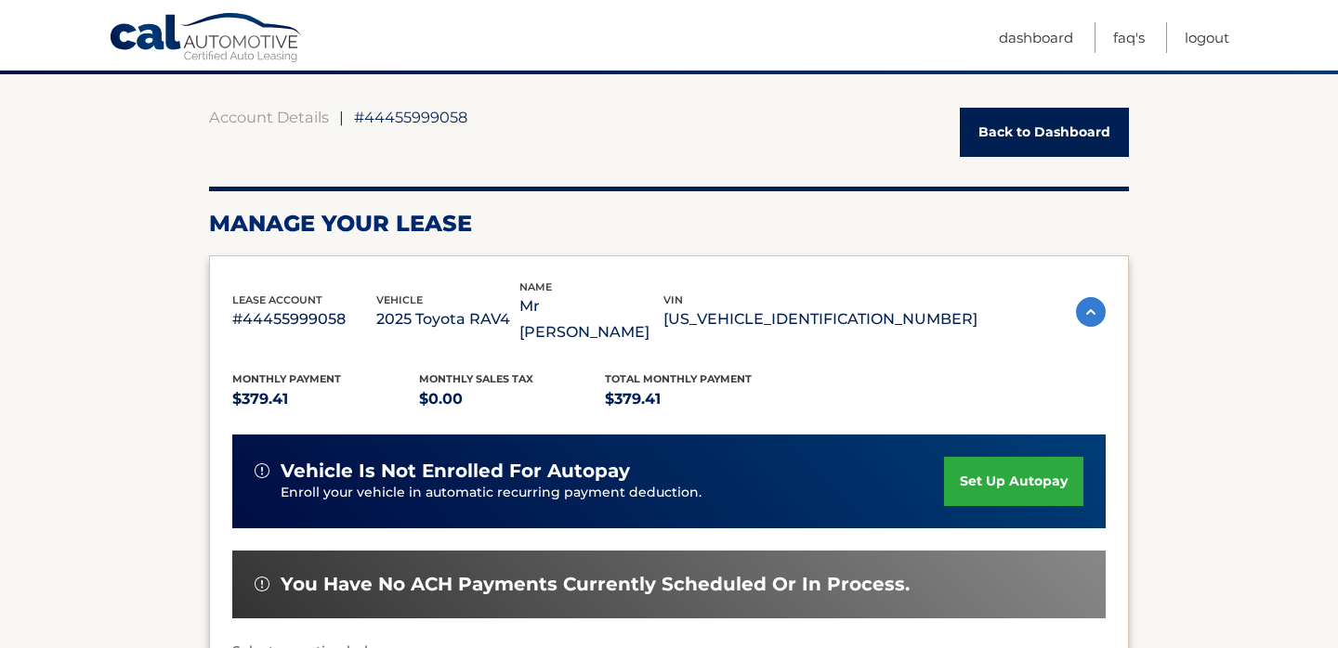
scroll to position [111, 0]
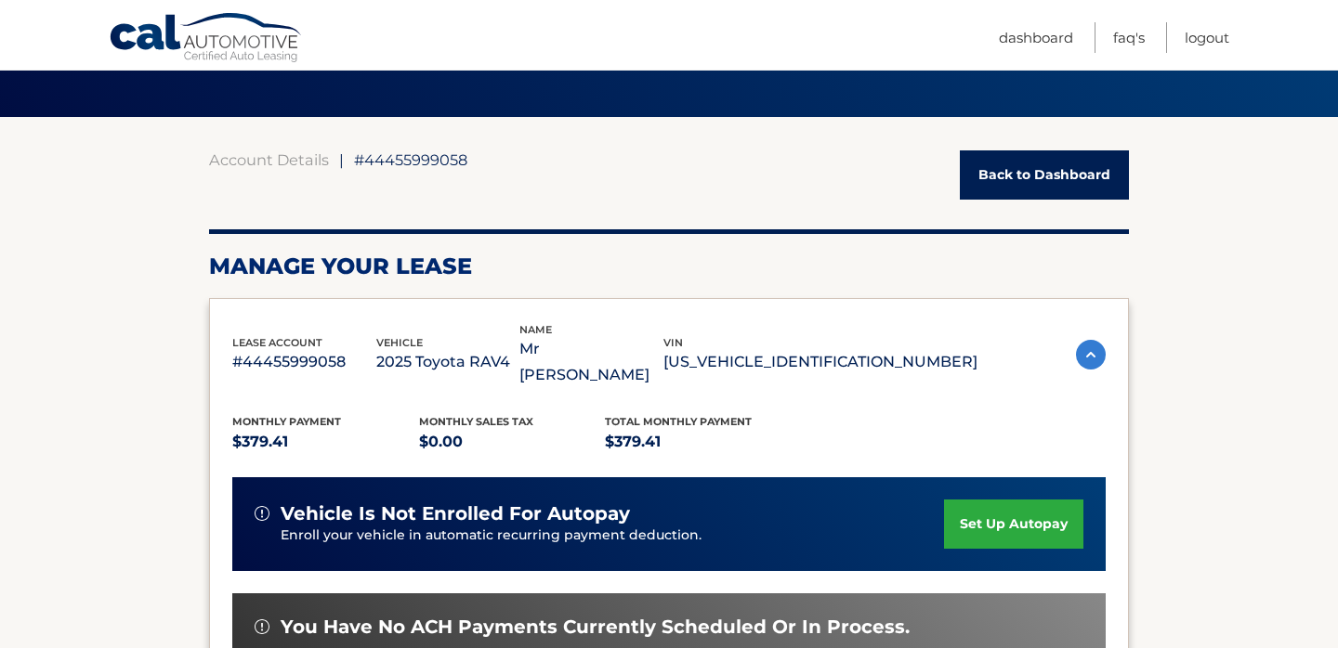
click at [1082, 340] on img at bounding box center [1091, 355] width 30 height 30
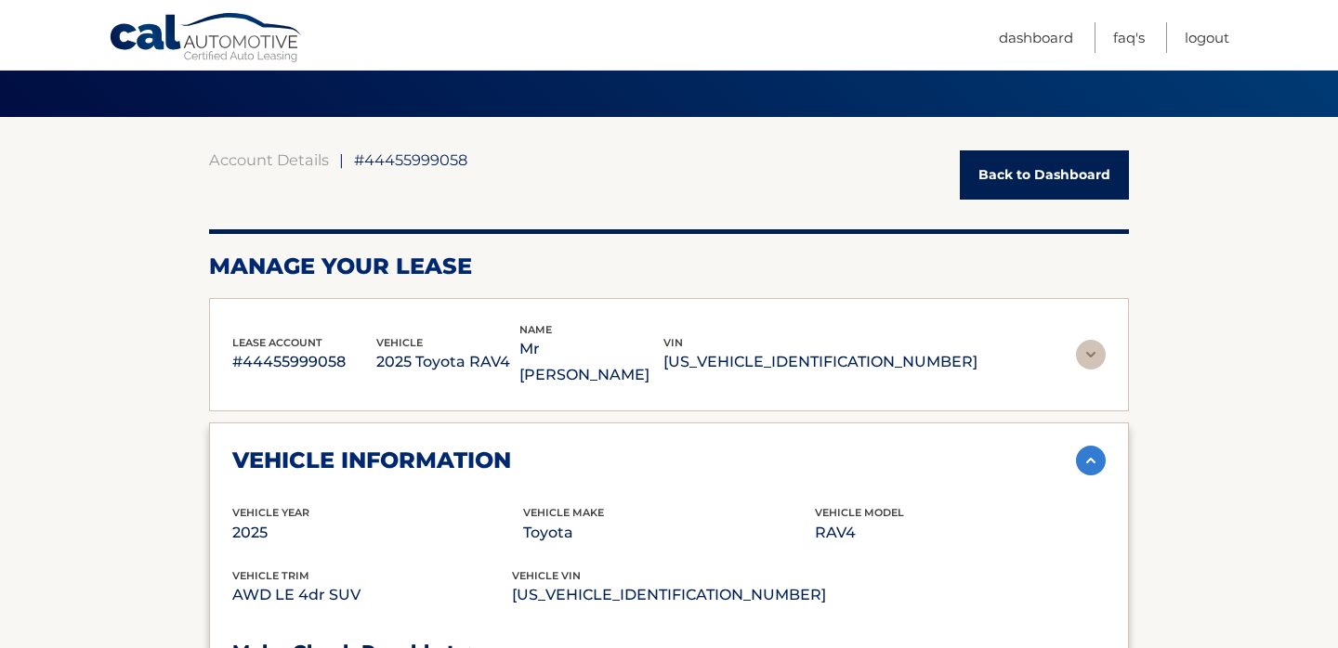
click at [1055, 180] on link "Back to Dashboard" at bounding box center [1044, 174] width 169 height 49
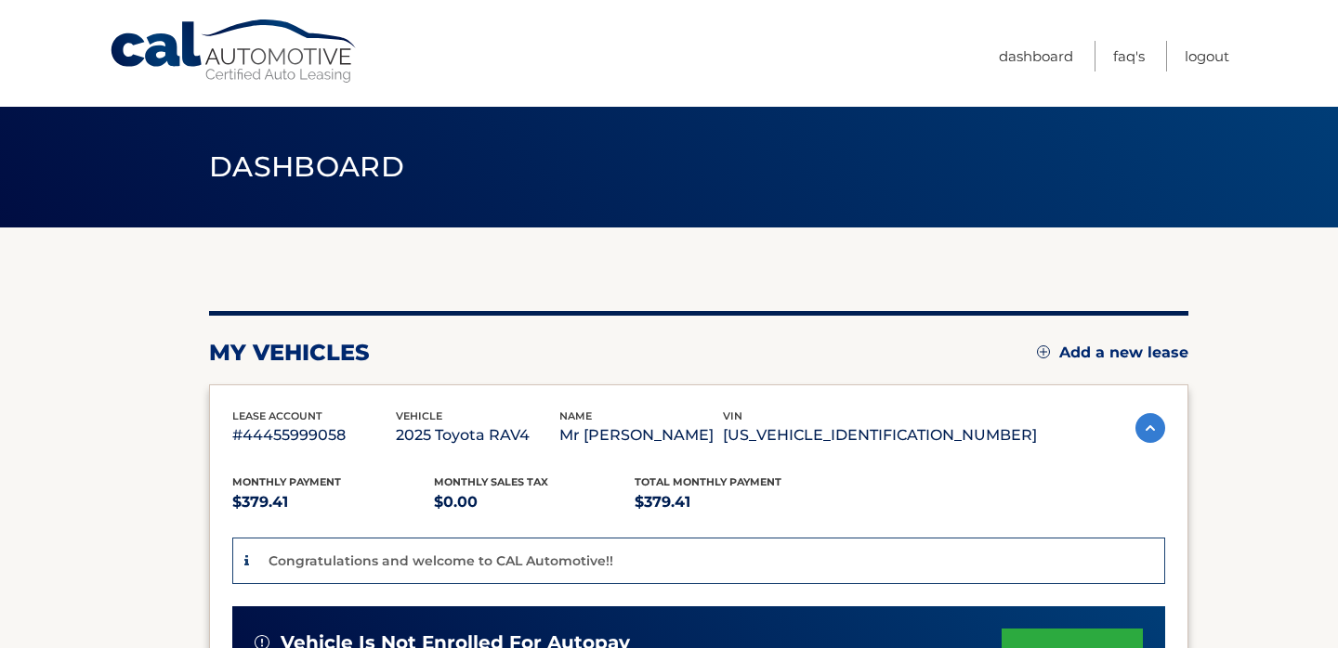
click at [251, 54] on link "Cal Automotive" at bounding box center [234, 52] width 251 height 66
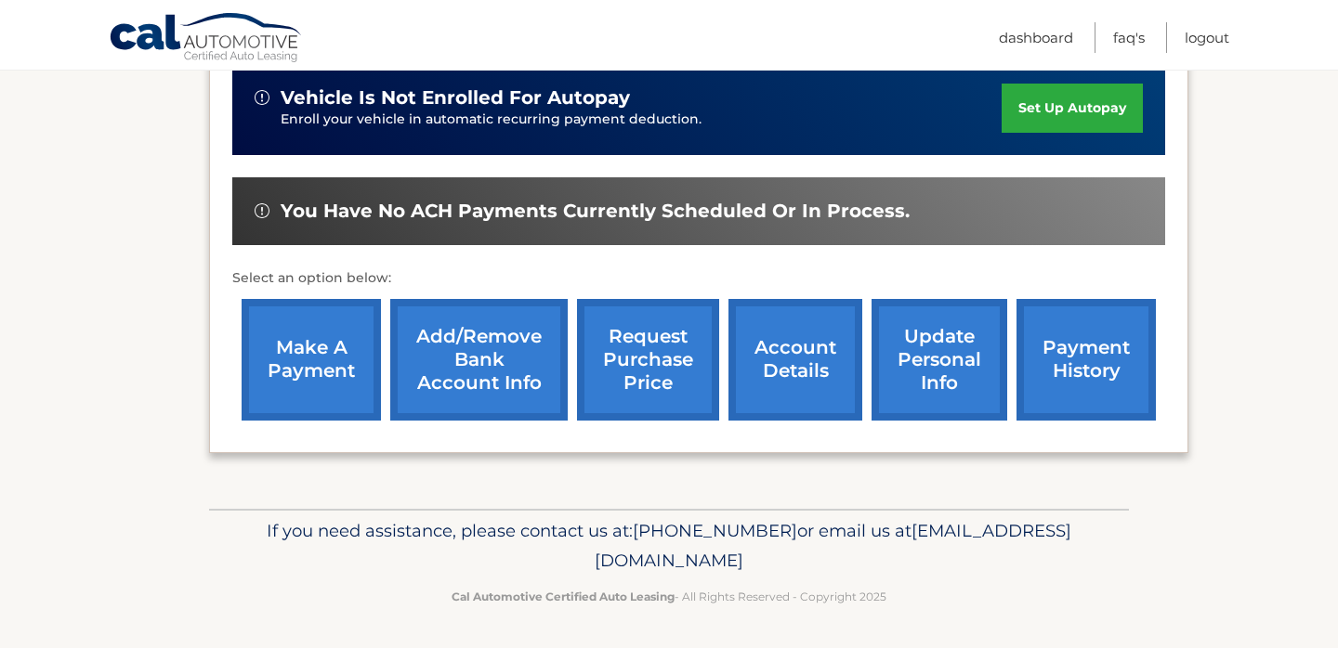
scroll to position [540, 0]
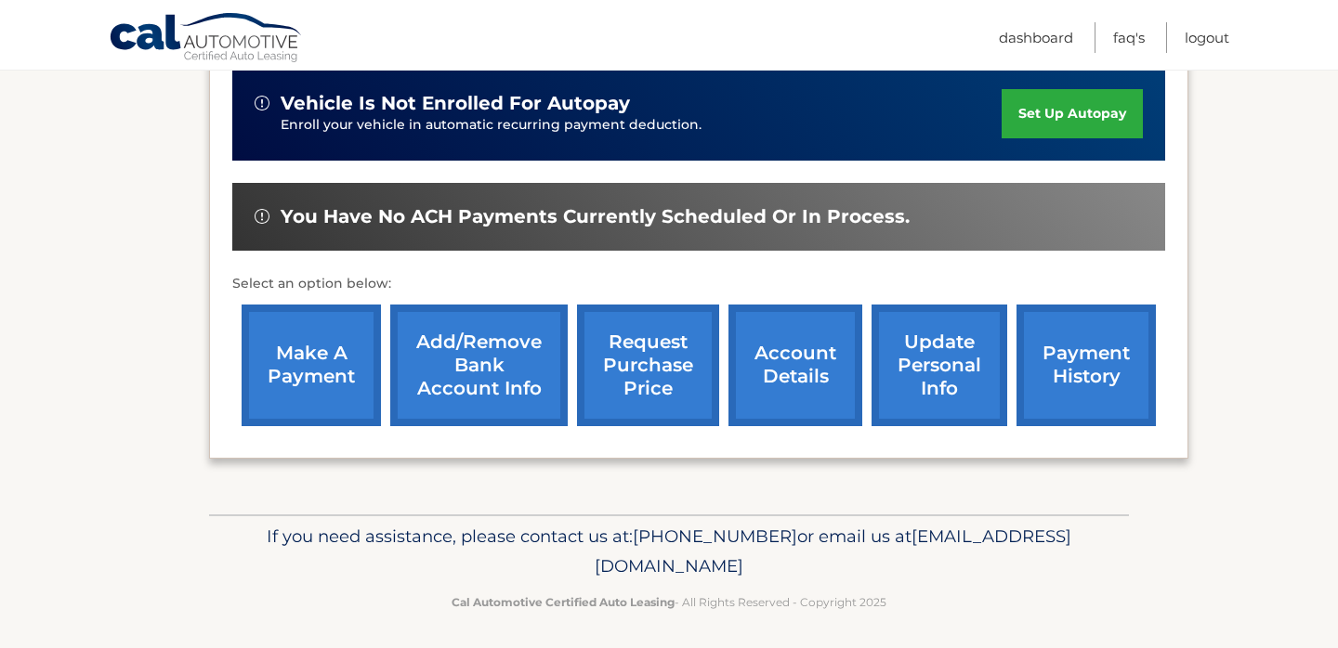
click at [816, 375] on link "account details" at bounding box center [795, 366] width 134 height 122
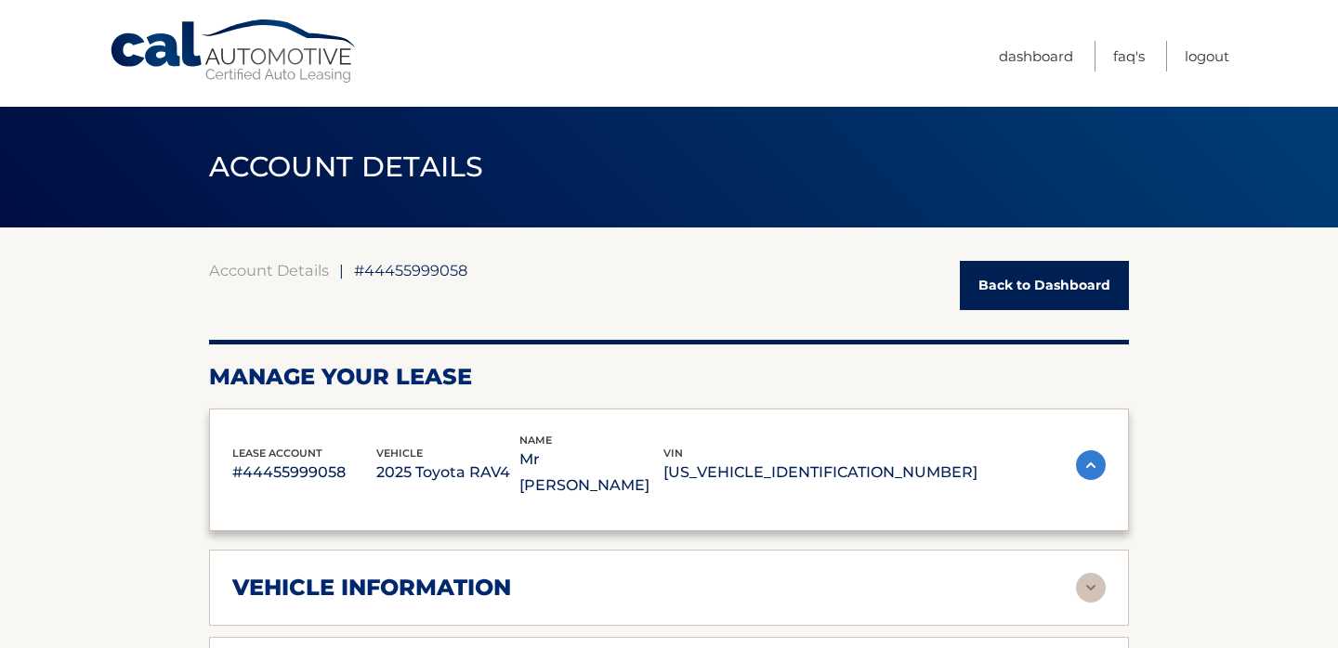
click at [1079, 376] on h2 "Manage Your Lease" at bounding box center [669, 377] width 920 height 28
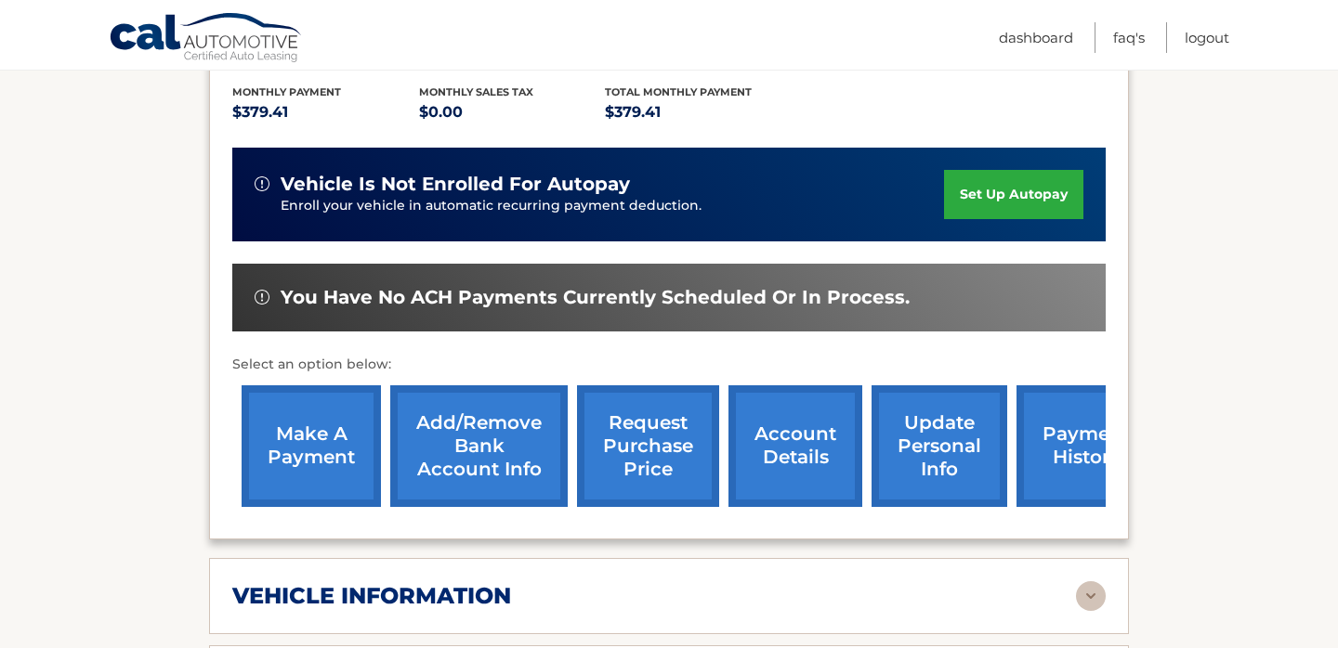
scroll to position [443, 0]
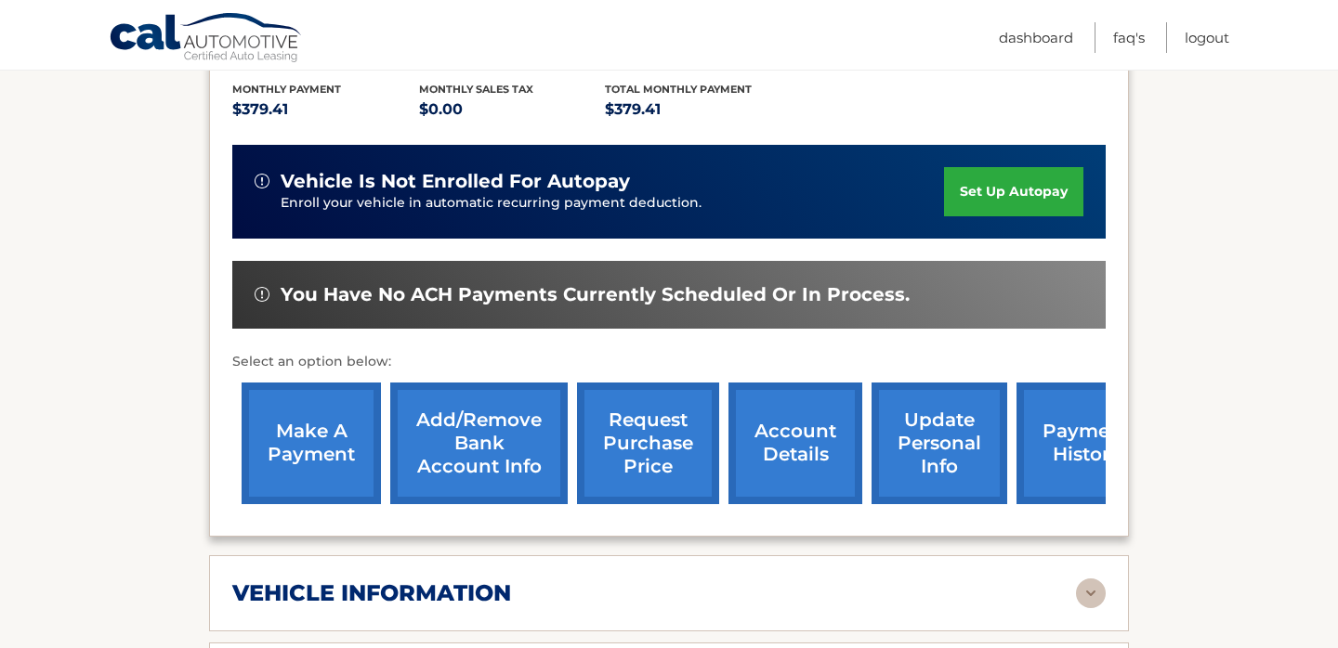
click at [1078, 422] on link "payment history" at bounding box center [1085, 444] width 139 height 122
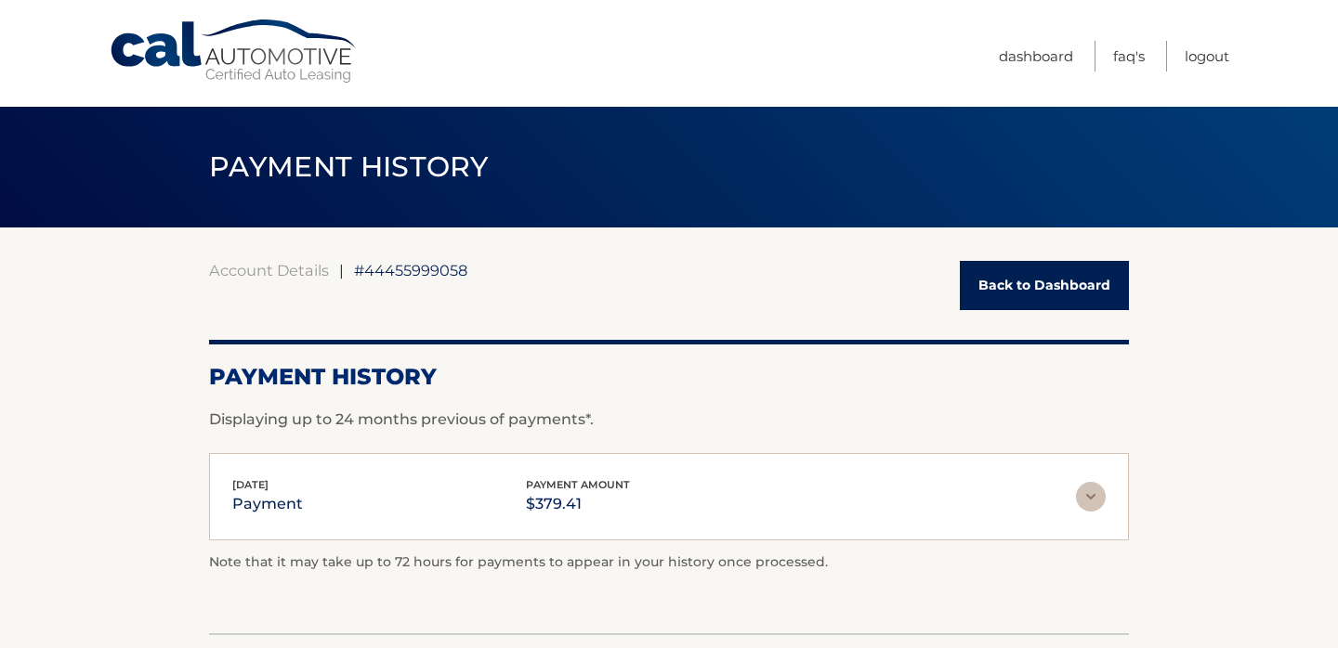
scroll to position [8, 0]
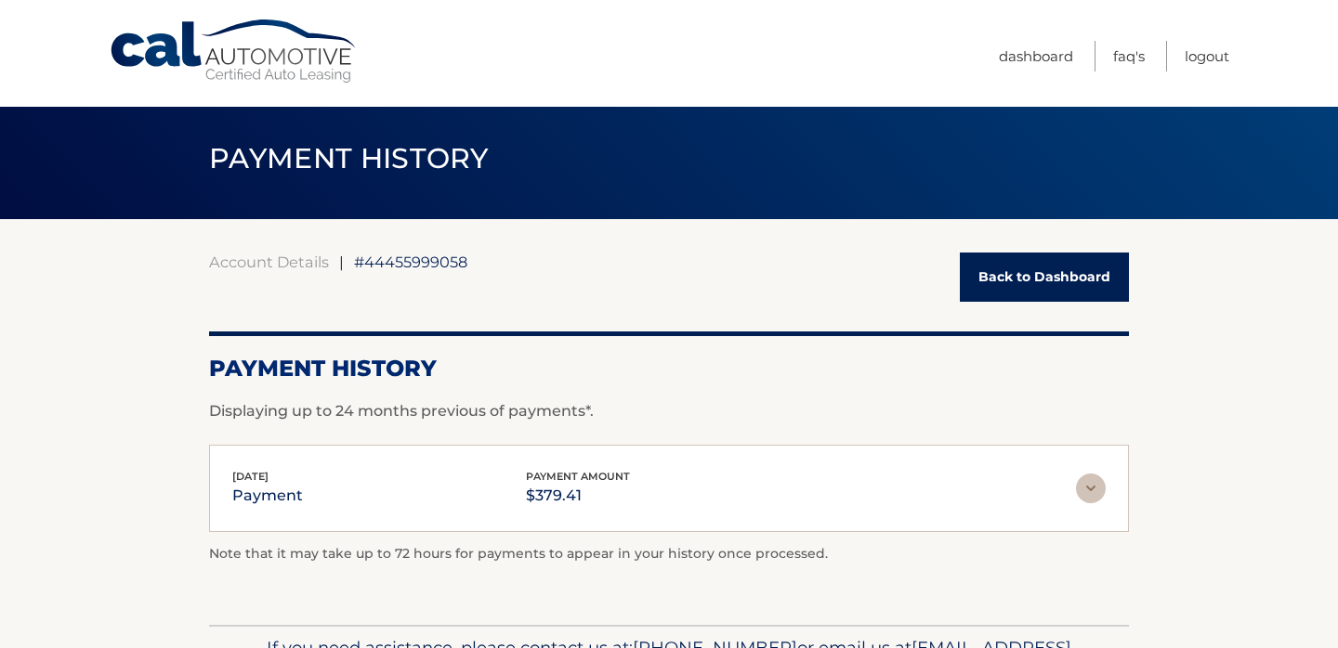
click at [1038, 276] on link "Back to Dashboard" at bounding box center [1044, 277] width 169 height 49
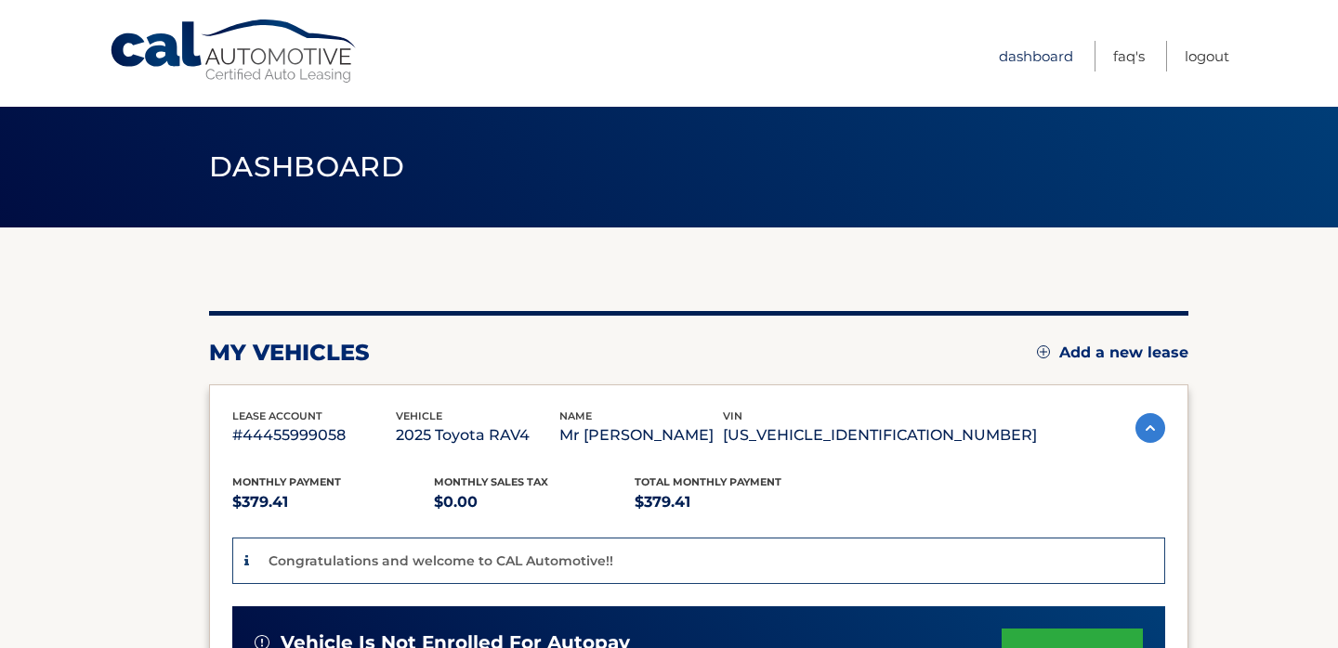
click at [1042, 59] on link "Dashboard" at bounding box center [1036, 56] width 74 height 31
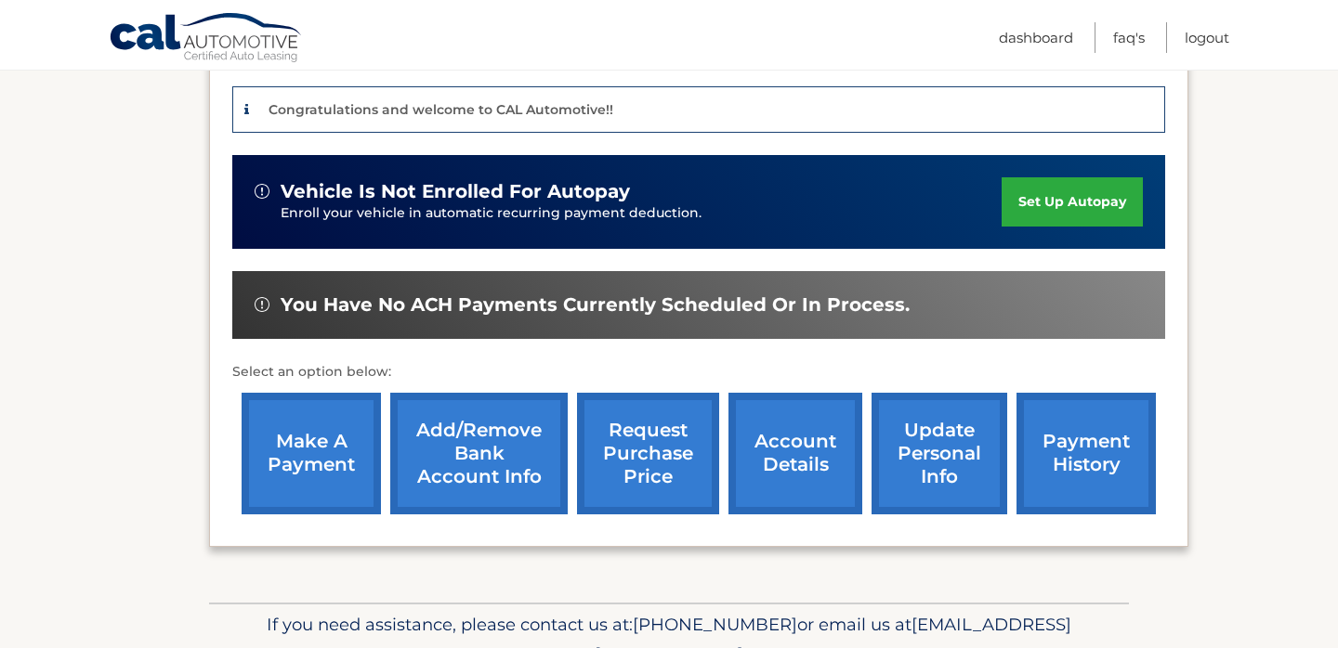
scroll to position [545, 0]
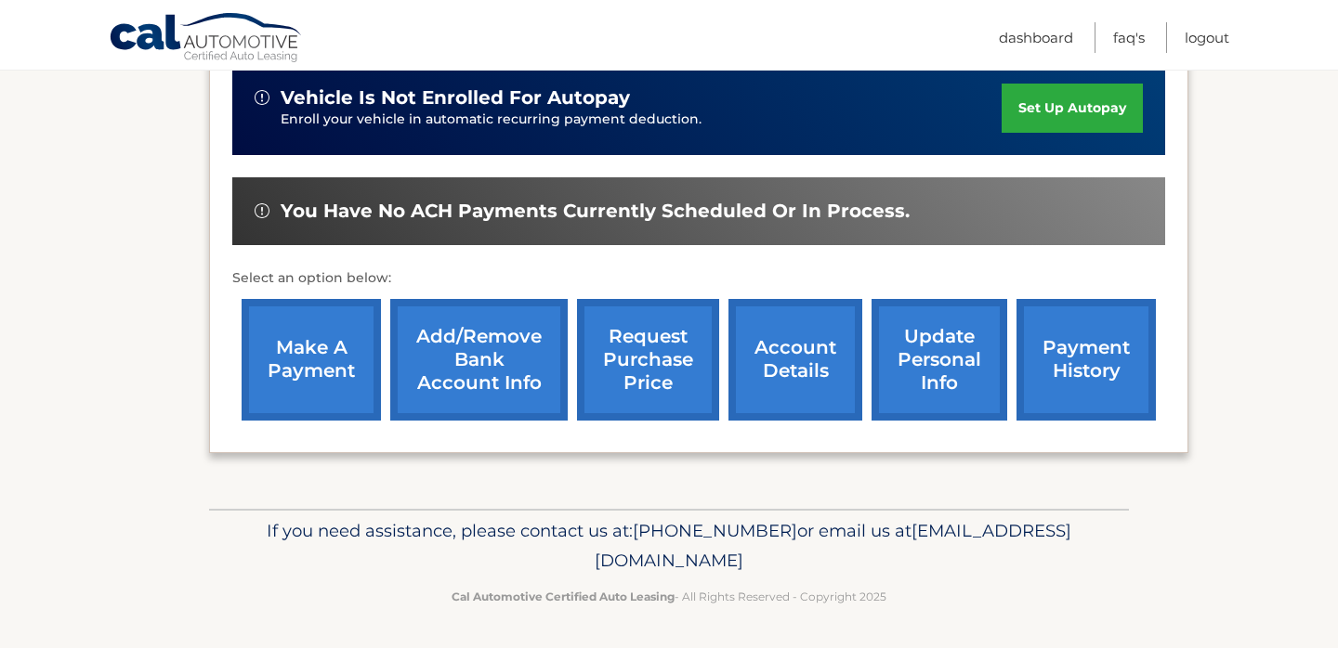
click at [661, 392] on link "request purchase price" at bounding box center [648, 360] width 142 height 122
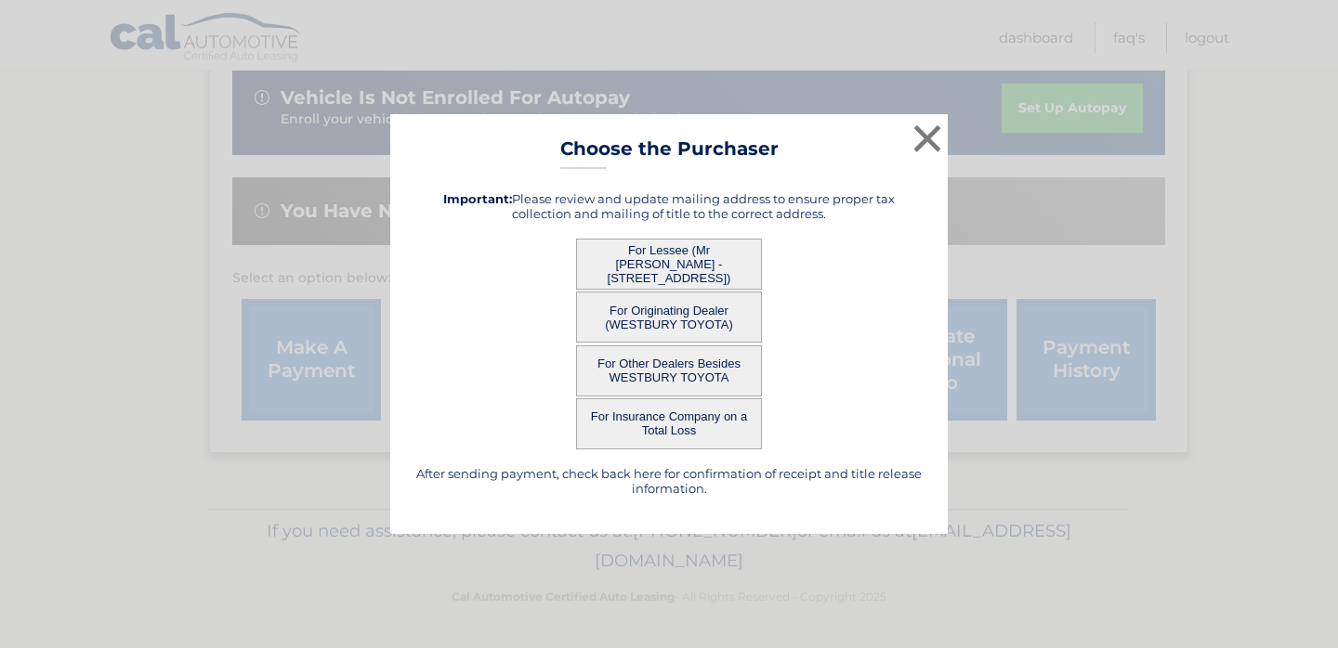
click at [737, 268] on button "For Lessee (Mr JING FENG - 56 CHESTNUT ST, , HICKSVILLE, NY 11801)" at bounding box center [669, 264] width 186 height 51
click at [721, 268] on button "For Lessee (Mr JING FENG - 56 CHESTNUT ST, , HICKSVILLE, NY 11801)" at bounding box center [669, 264] width 186 height 51
click at [931, 147] on button "×" at bounding box center [926, 138] width 37 height 37
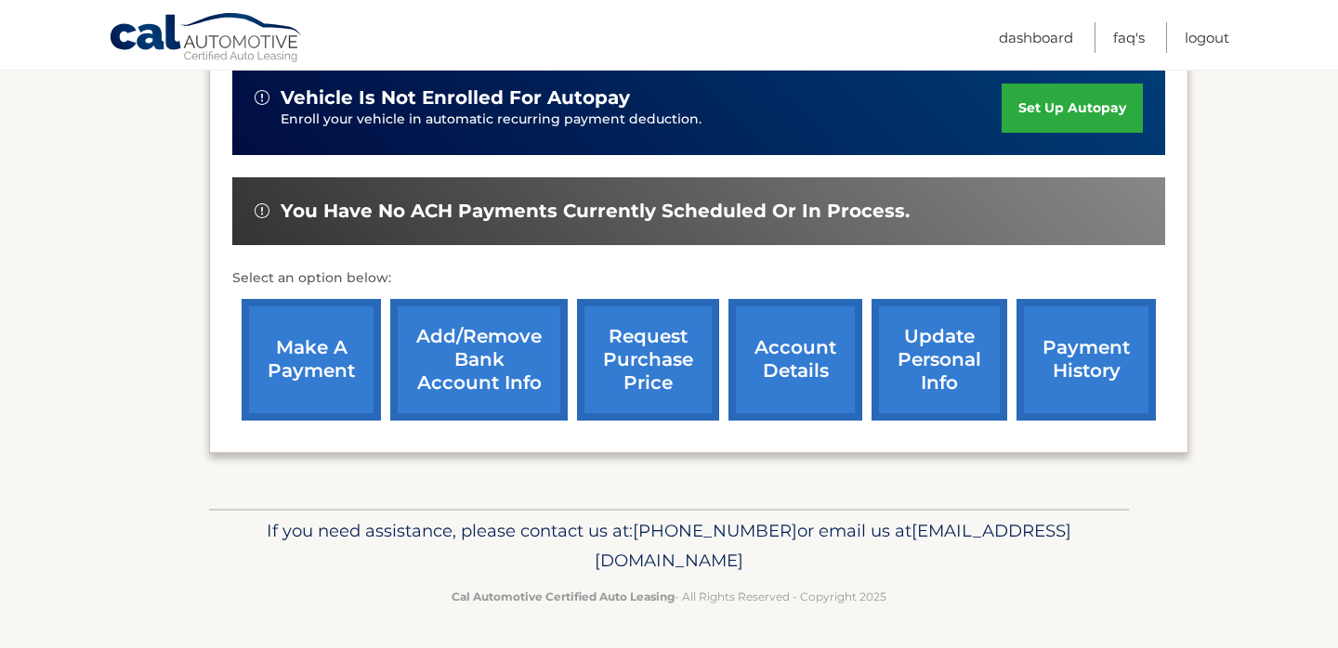
click at [315, 381] on link "make a payment" at bounding box center [311, 360] width 139 height 122
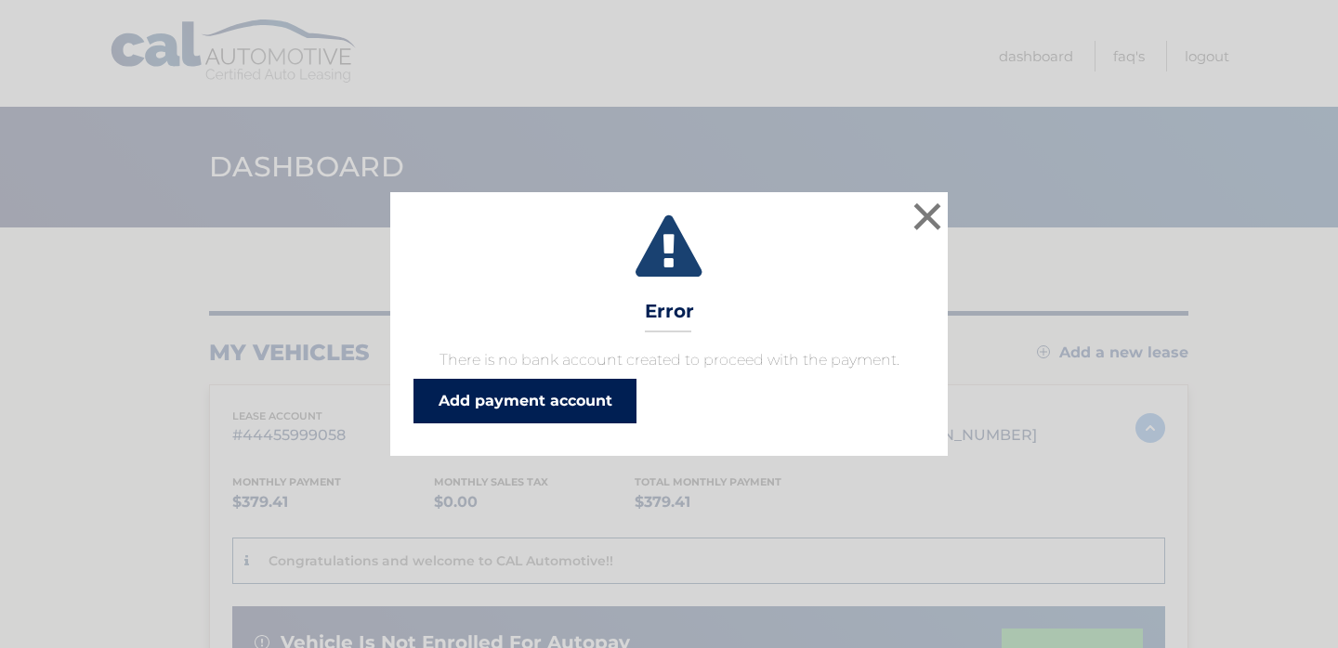
click at [531, 400] on link "Add payment account" at bounding box center [524, 401] width 223 height 45
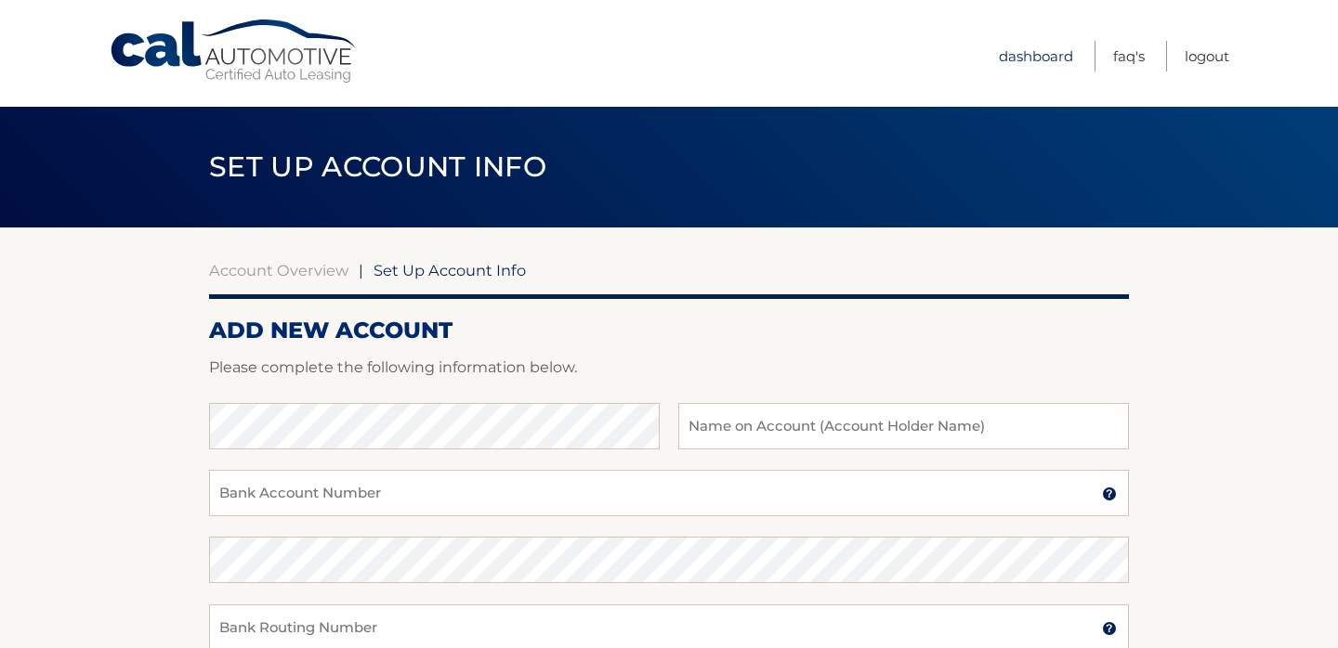
click at [1028, 56] on link "Dashboard" at bounding box center [1036, 56] width 74 height 31
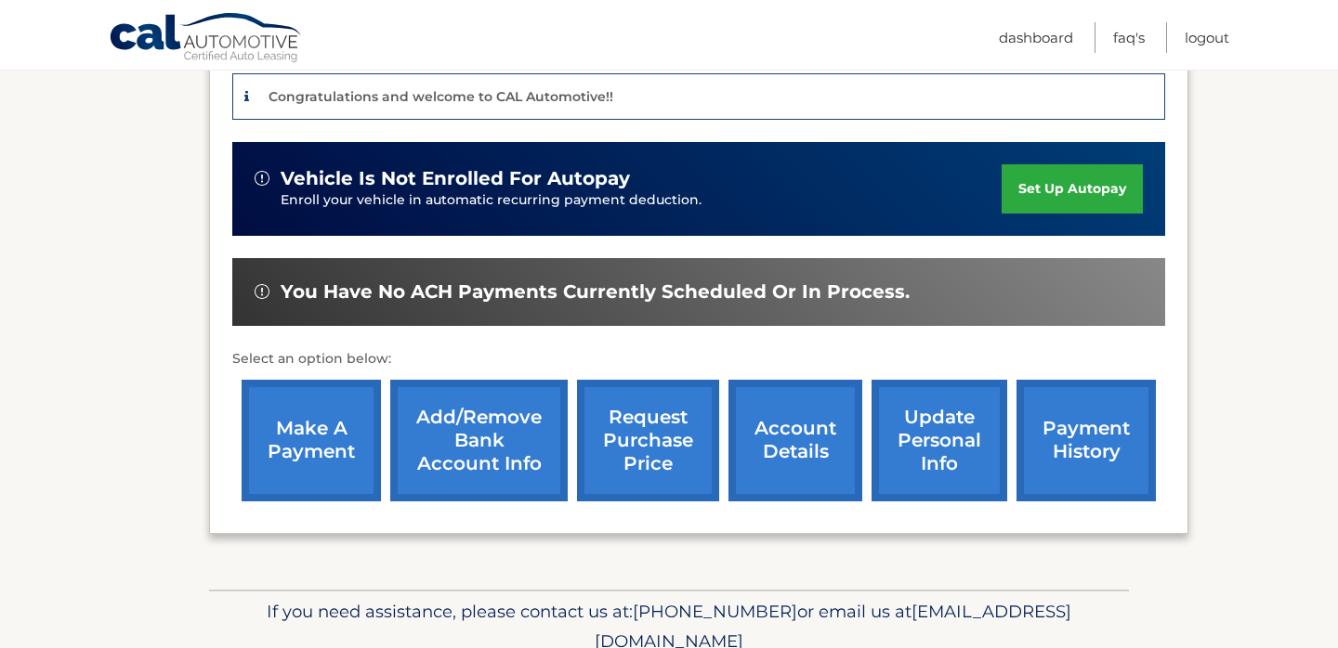
scroll to position [545, 0]
